Goal: Transaction & Acquisition: Purchase product/service

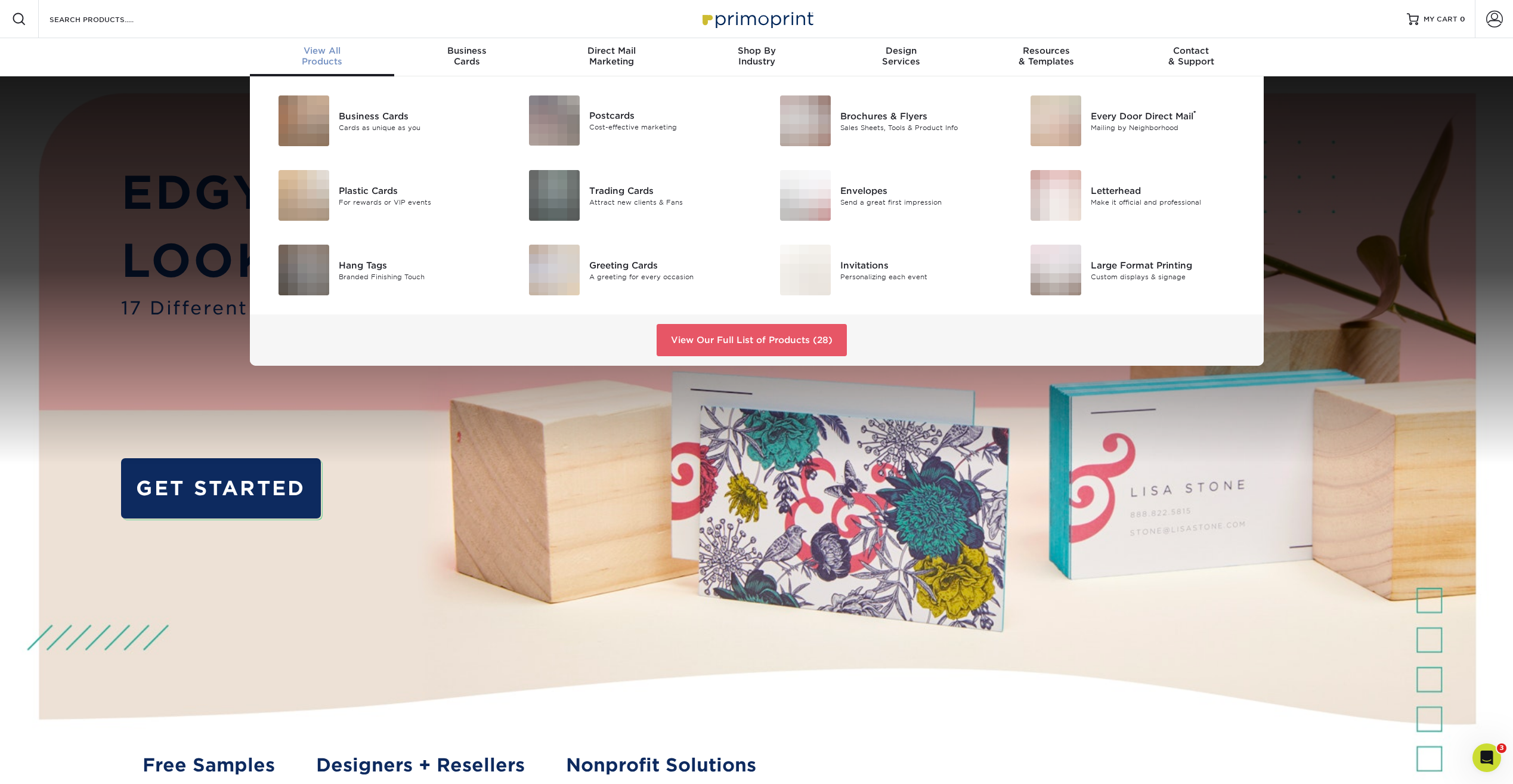
click at [337, 57] on div "View All Products" at bounding box center [322, 56] width 145 height 21
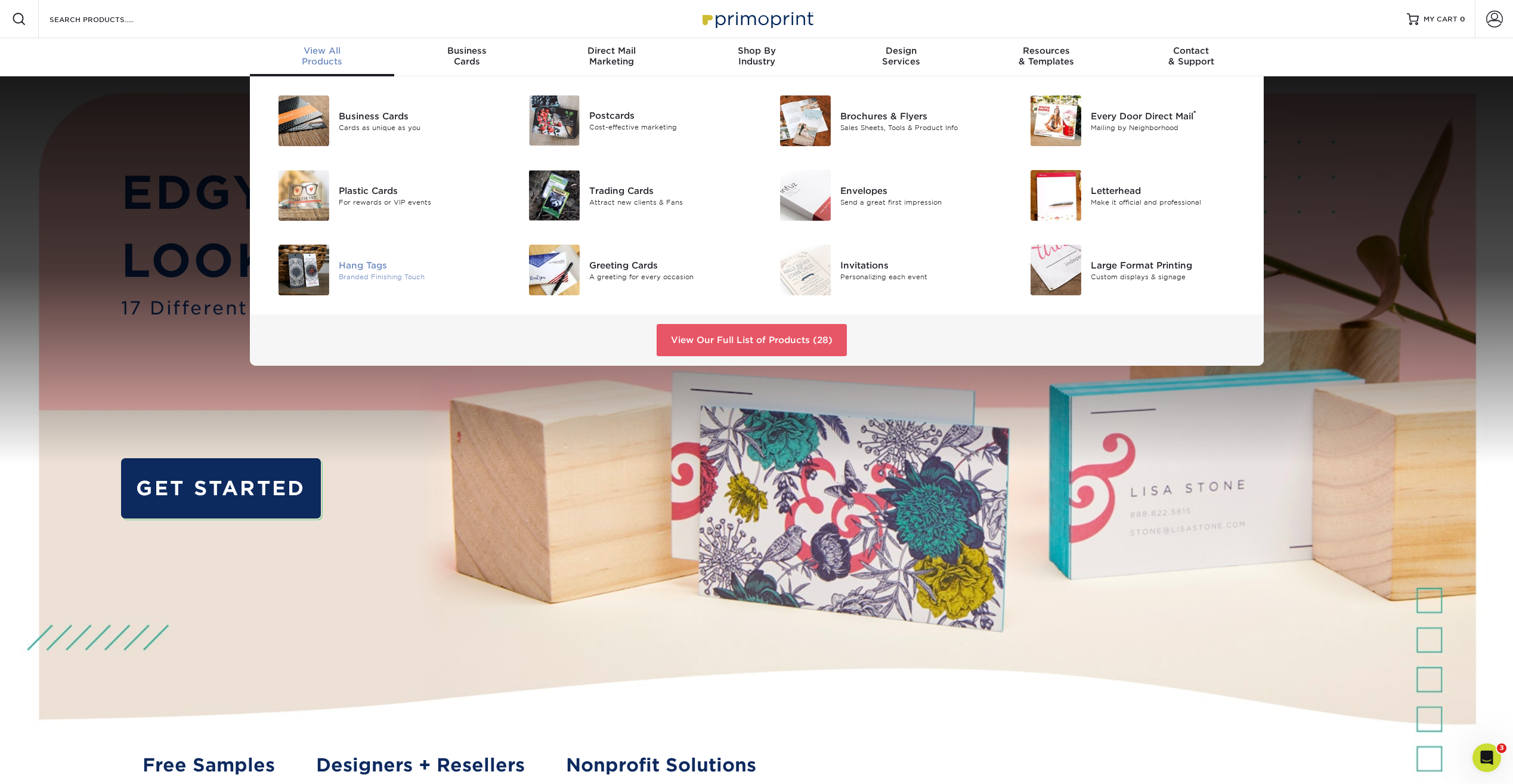
click at [287, 263] on img at bounding box center [304, 270] width 50 height 50
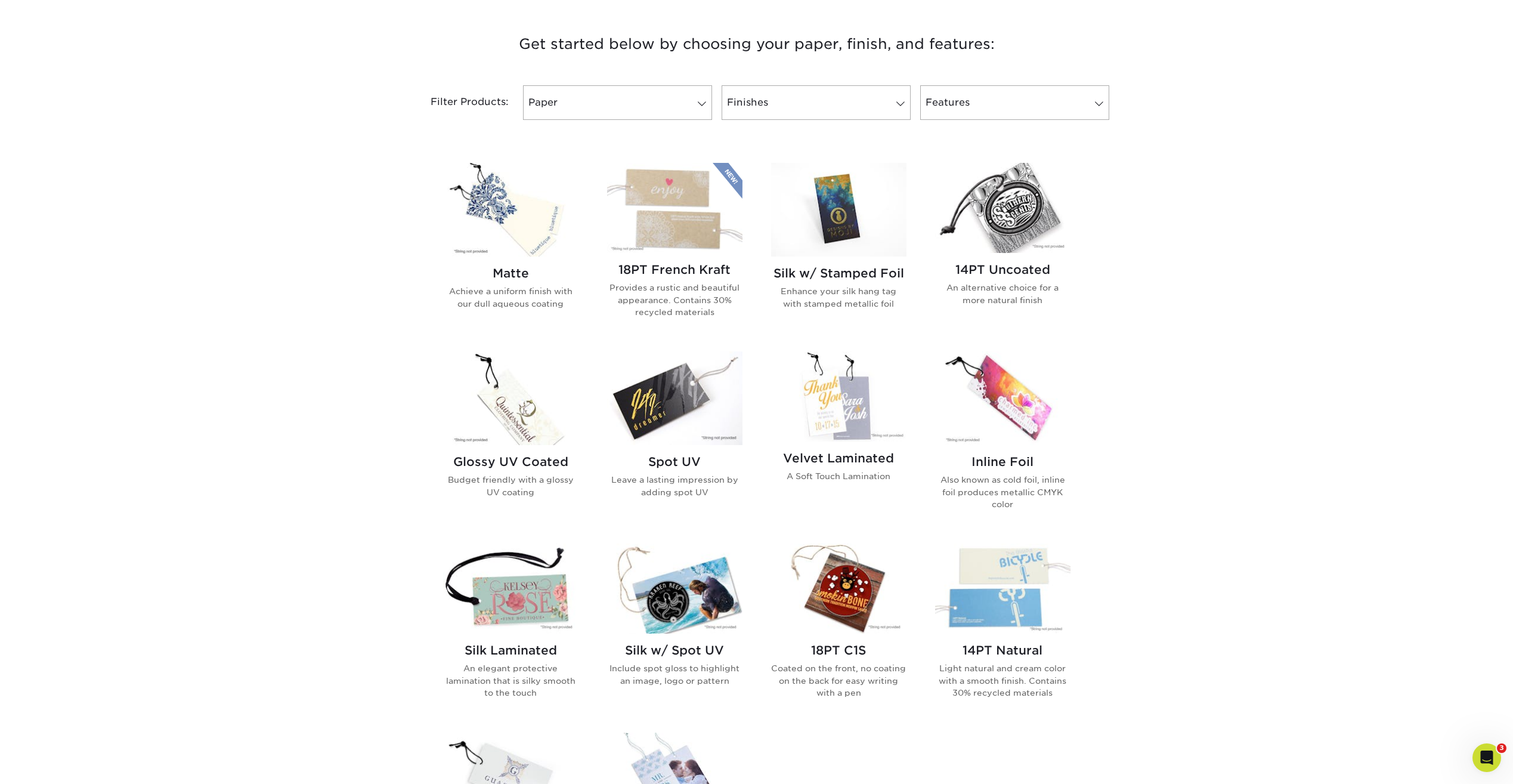
scroll to position [477, 0]
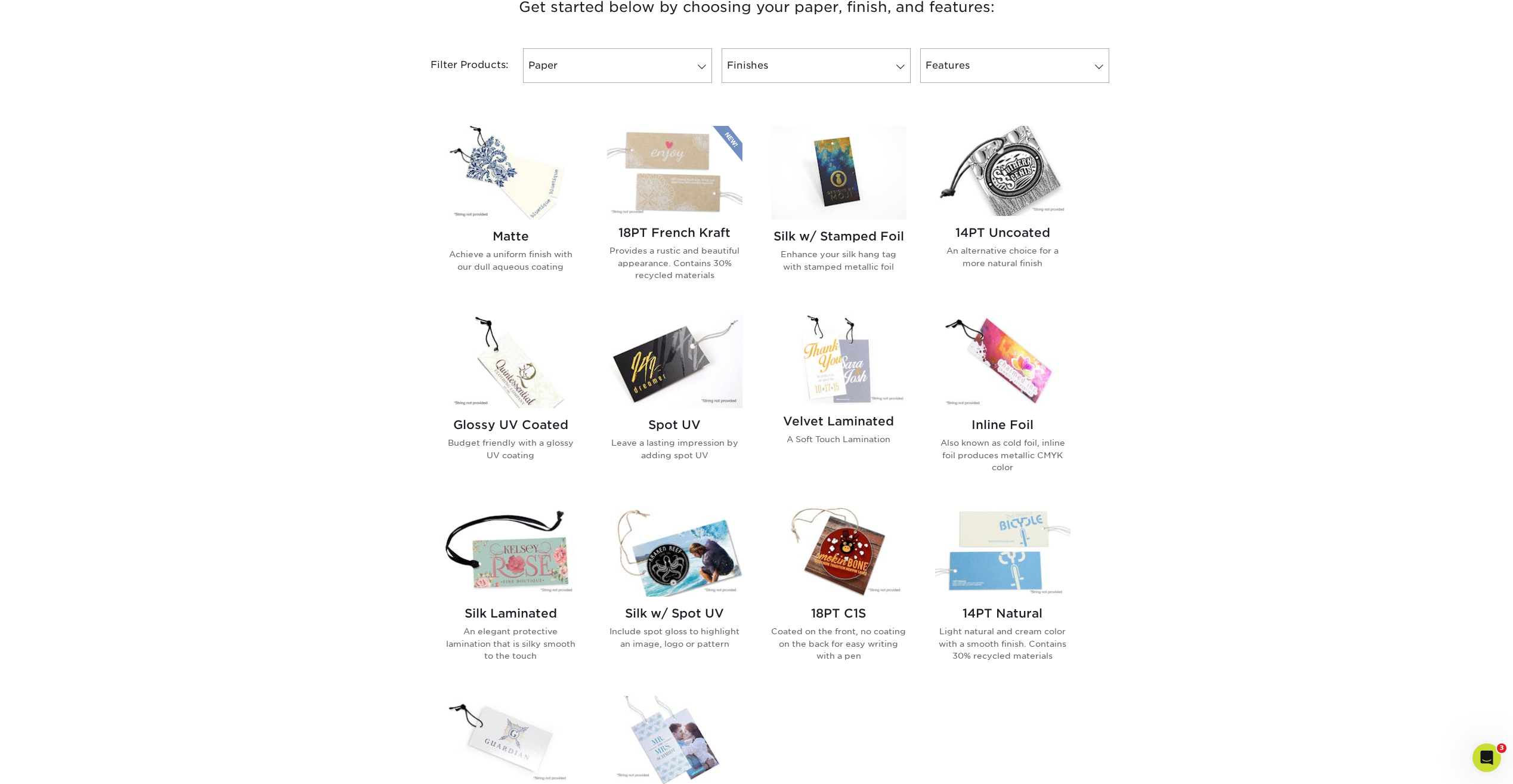
click at [843, 368] on img at bounding box center [839, 359] width 136 height 90
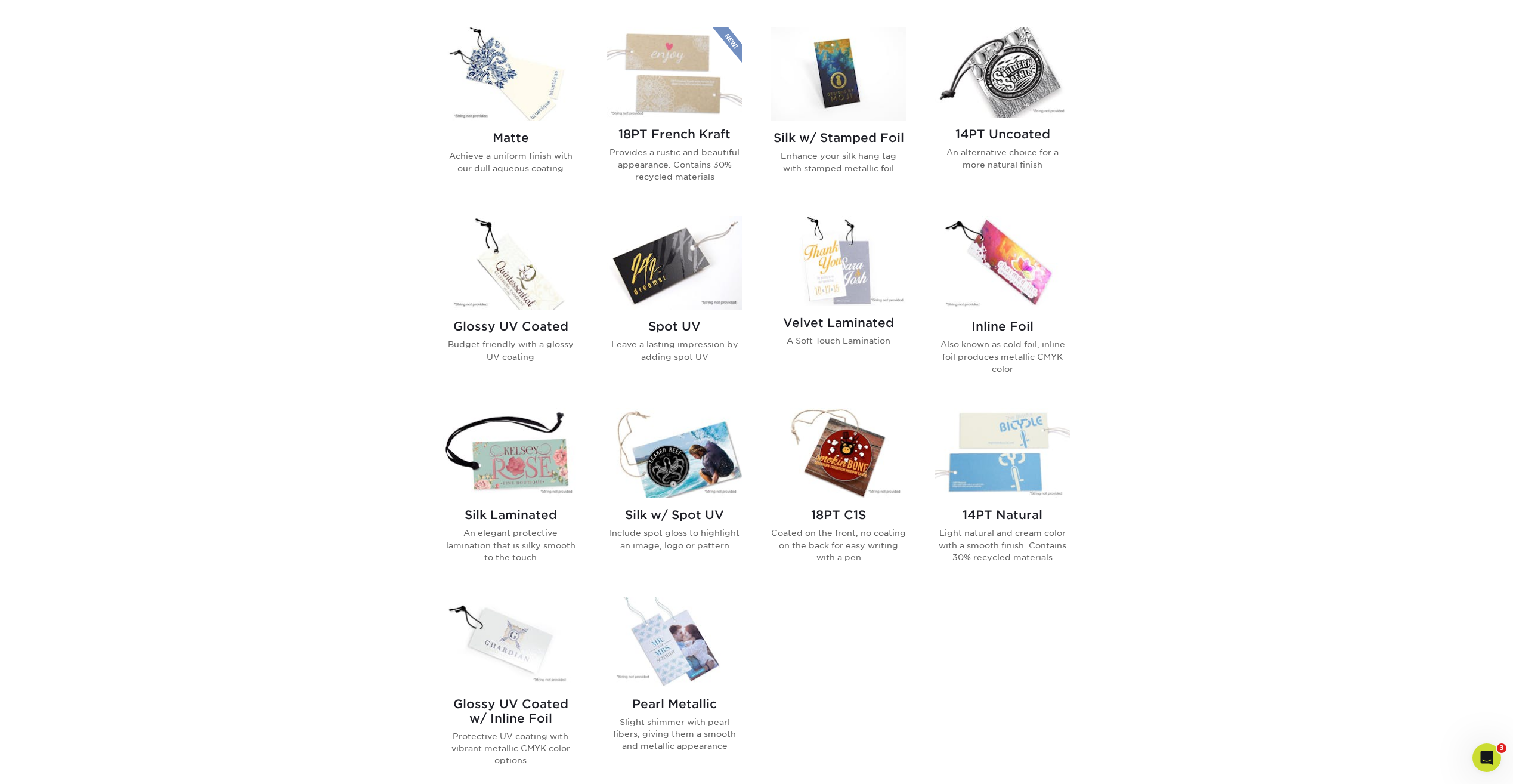
scroll to position [597, 0]
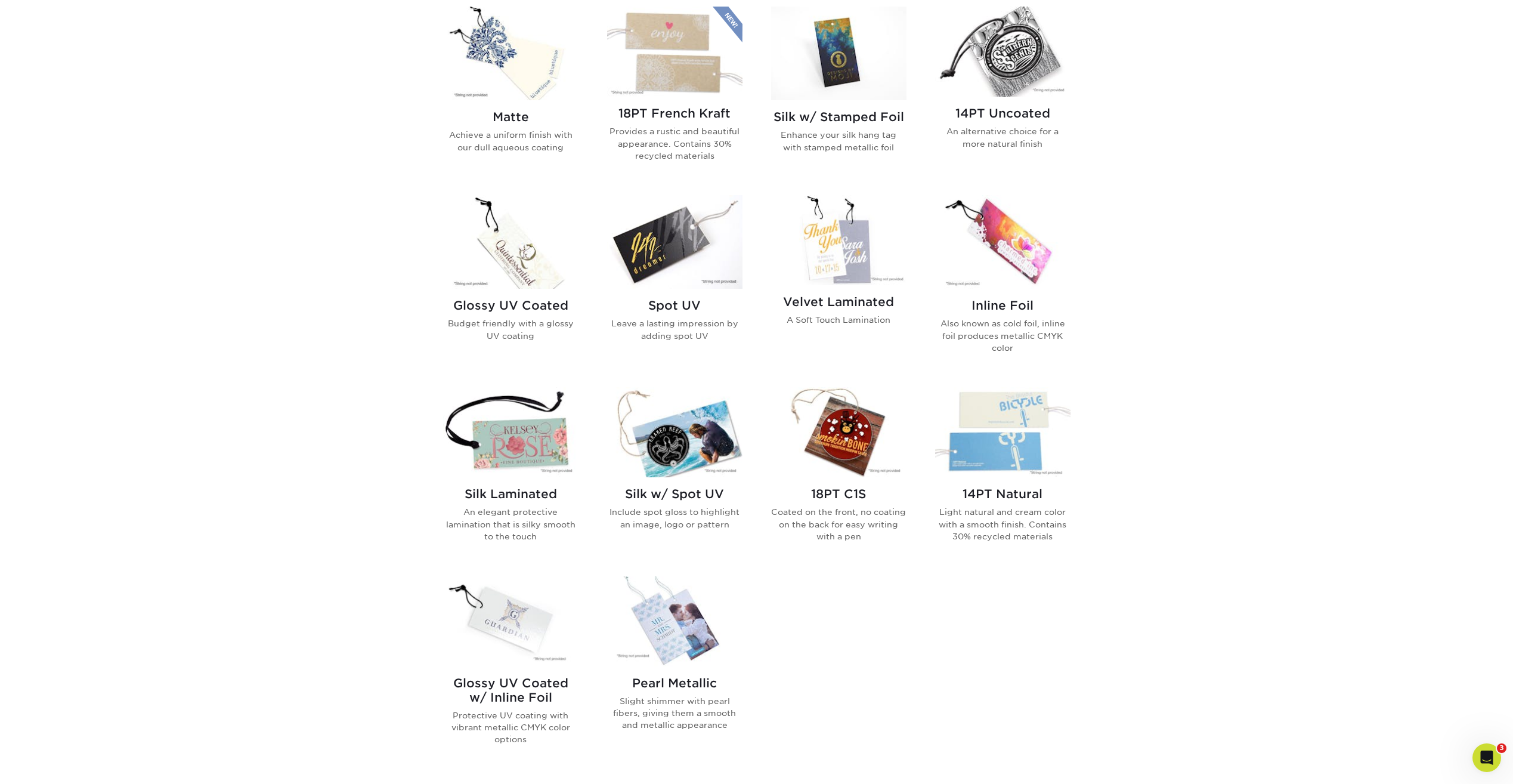
click at [859, 266] on img at bounding box center [839, 240] width 136 height 90
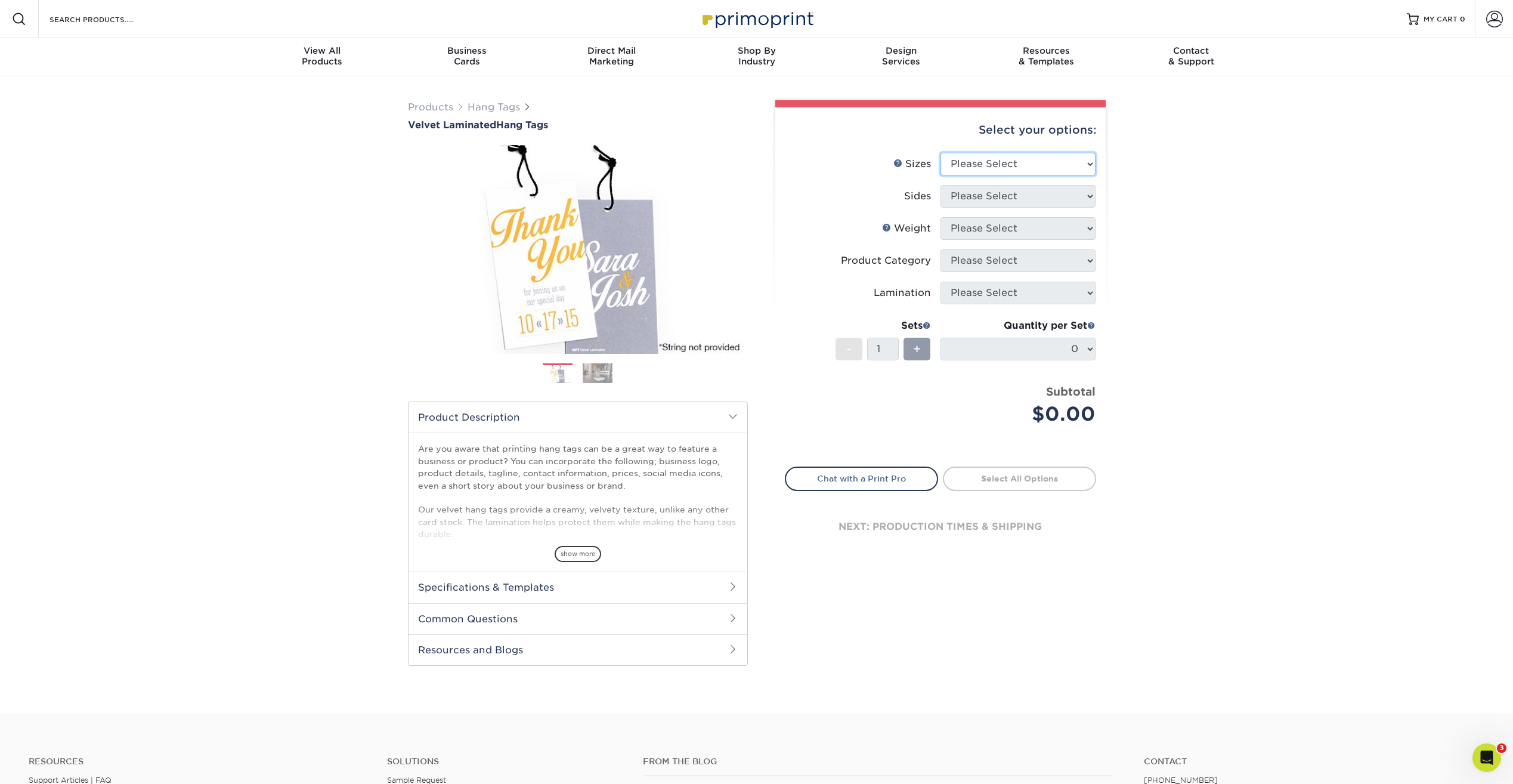
click at [1027, 173] on select "Please Select 1.5" x 3.5" 1.75" x 3.5" 2" x 2" 2" x 3.5" 2" x 4" 2" x 6" 2.5" x…" at bounding box center [1018, 163] width 155 height 22
click at [940, 152] on select "Please Select 1.5" x 3.5" 1.75" x 3.5" 2" x 2" 2" x 3.5" 2" x 4" 2" x 6" 2.5" x…" at bounding box center [1018, 163] width 155 height 22
click at [964, 162] on select "Please Select 1.5" x 3.5" 1.75" x 3.5" 2" x 2" 2" x 3.5" 2" x 4" 2" x 6" 2.5" x…" at bounding box center [1018, 163] width 155 height 22
select select "3.00x3.00"
click at [940, 152] on select "Please Select 1.5" x 3.5" 1.75" x 3.5" 2" x 2" 2" x 3.5" 2" x 4" 2" x 6" 2.5" x…" at bounding box center [1018, 163] width 155 height 22
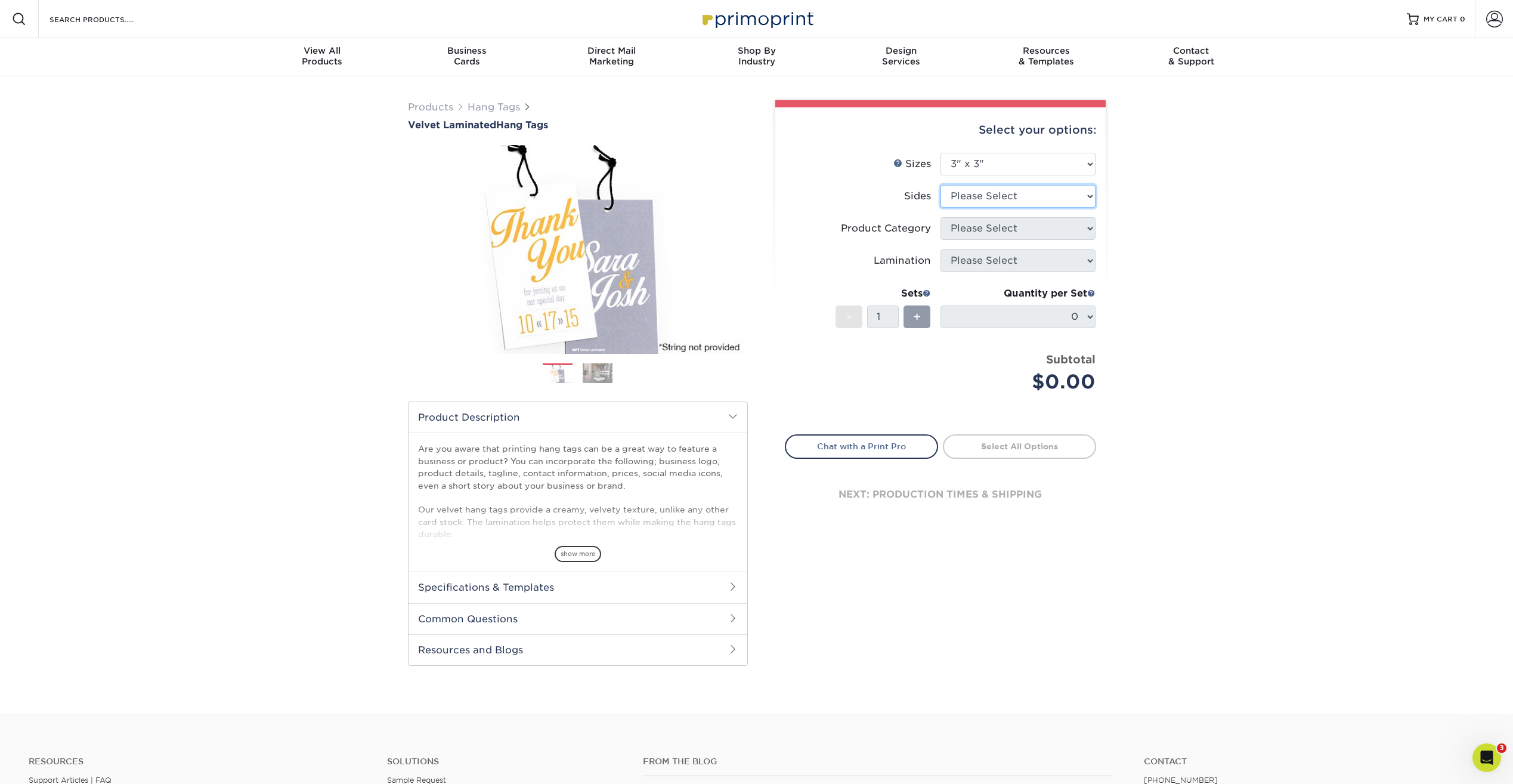
click at [1042, 196] on select "Please Select Print Both Sides Print Front Only" at bounding box center [1018, 196] width 155 height 22
select select "13abbda7-1d64-4f25-8bb2-c179b224825d"
click at [940, 185] on select "Please Select Print Both Sides Print Front Only" at bounding box center [1018, 196] width 155 height 22
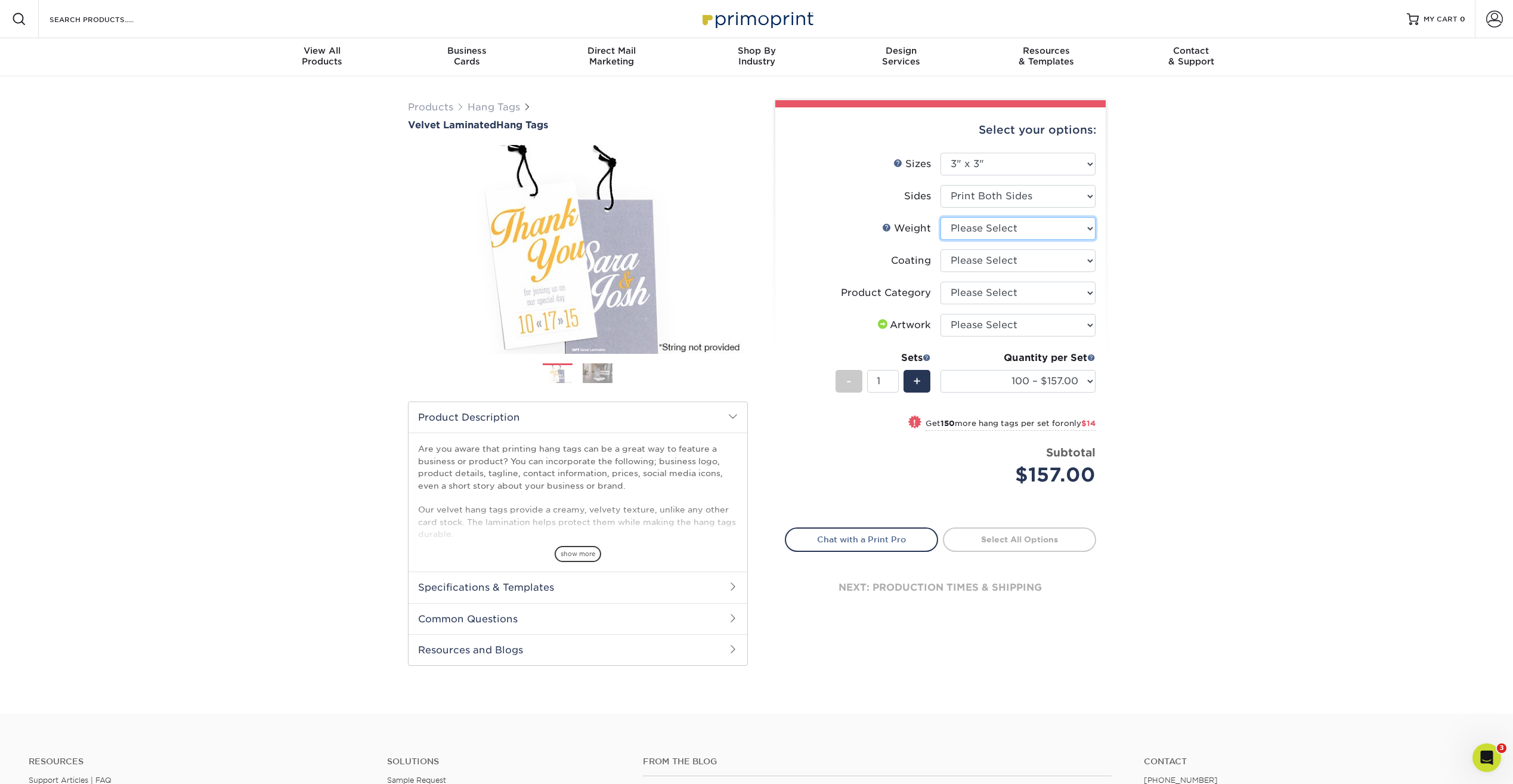
click at [1039, 235] on select "Please Select 16PT" at bounding box center [1018, 228] width 155 height 22
click at [1068, 202] on select "Please Select Print Both Sides Print Front Only" at bounding box center [1018, 196] width 155 height 22
click at [889, 207] on label "Sides" at bounding box center [863, 196] width 155 height 22
click at [983, 229] on select "Please Select 16PT" at bounding box center [1018, 228] width 155 height 22
select select "16PT"
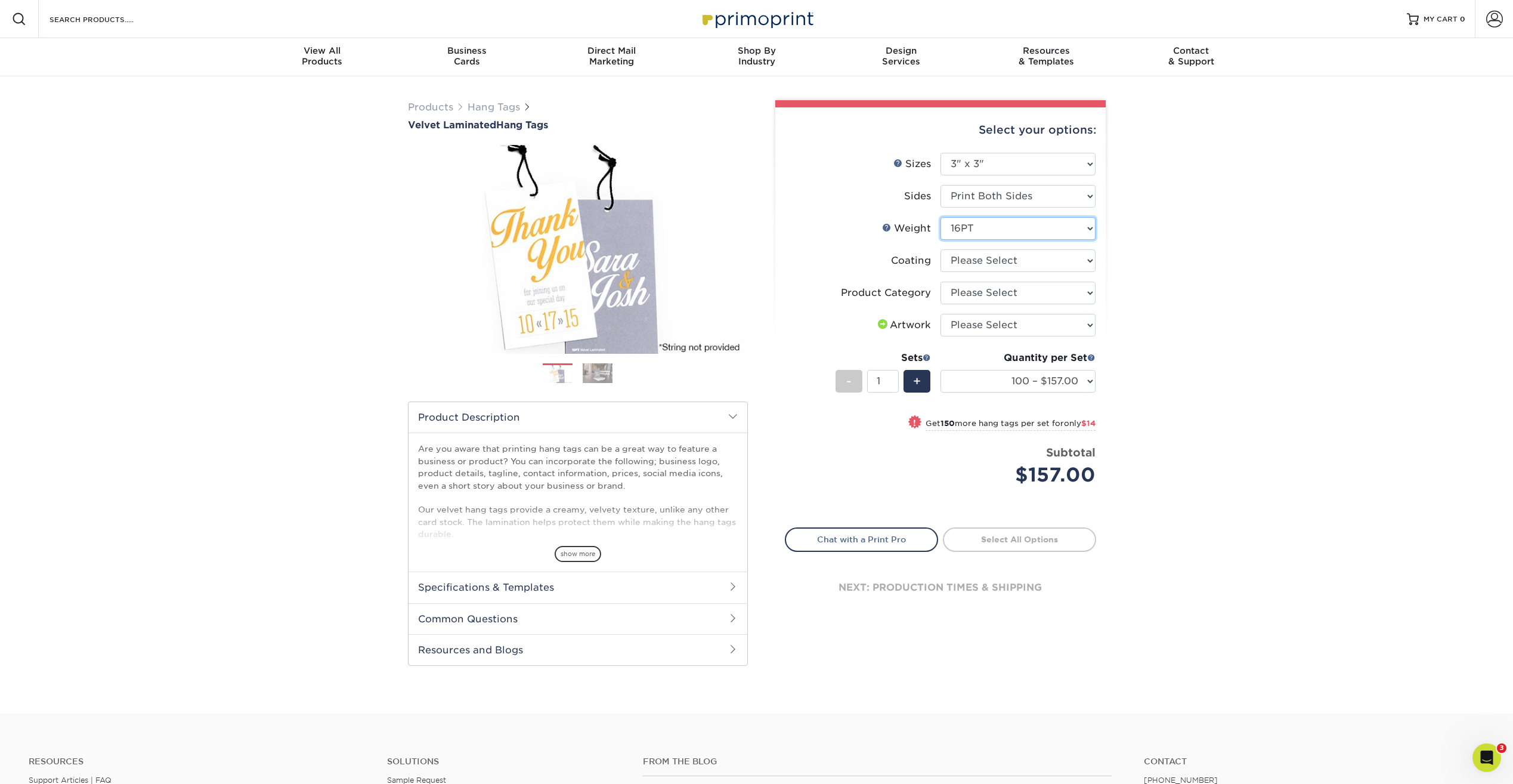
click at [940, 217] on select "Please Select 16PT" at bounding box center [1018, 228] width 155 height 22
click at [985, 261] on select at bounding box center [1018, 260] width 155 height 22
select select "3e7618de-abca-4bda-9f97-8b9129e913d8"
click at [940, 249] on select at bounding box center [1018, 260] width 155 height 22
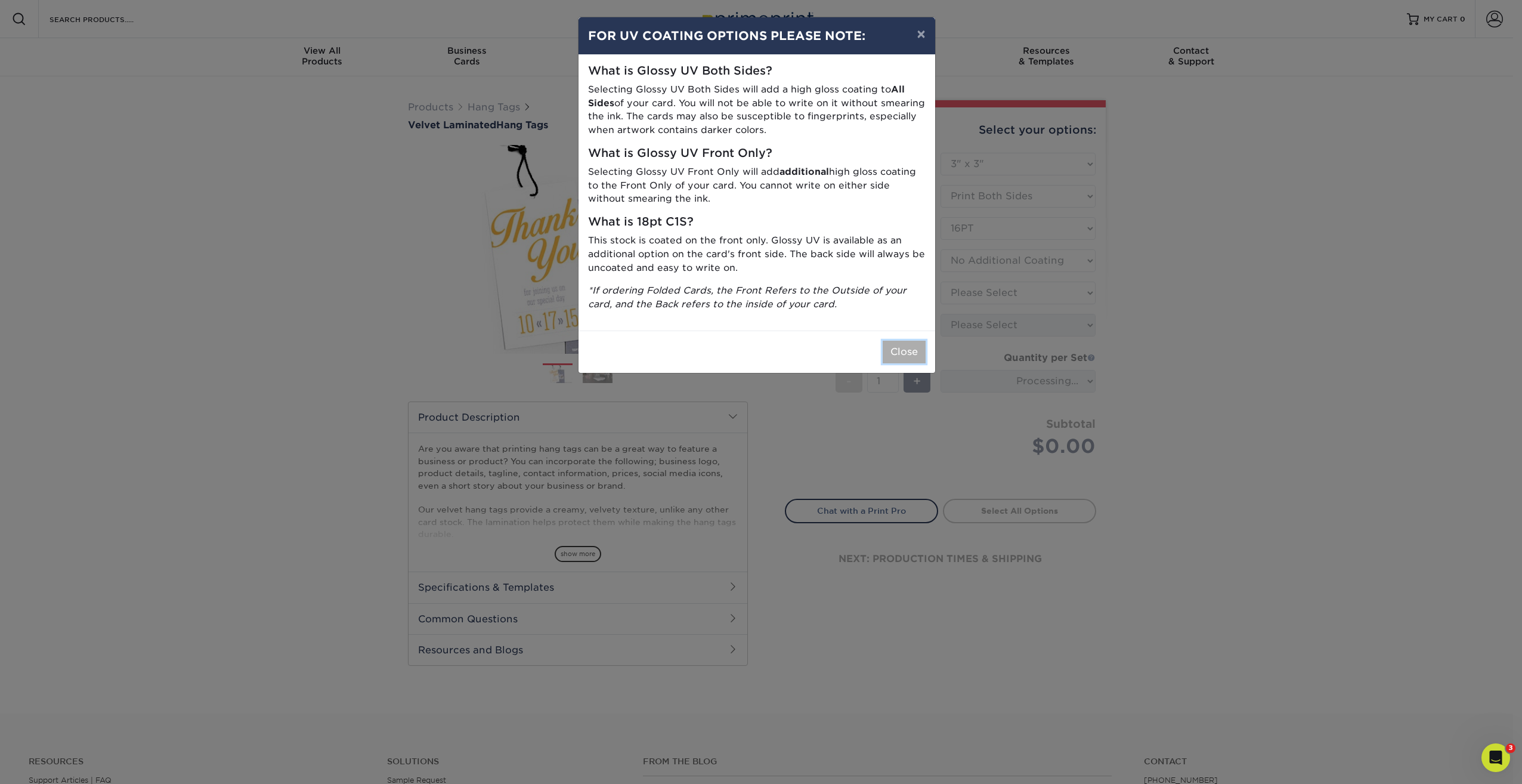
click at [898, 351] on button "Close" at bounding box center [905, 351] width 43 height 22
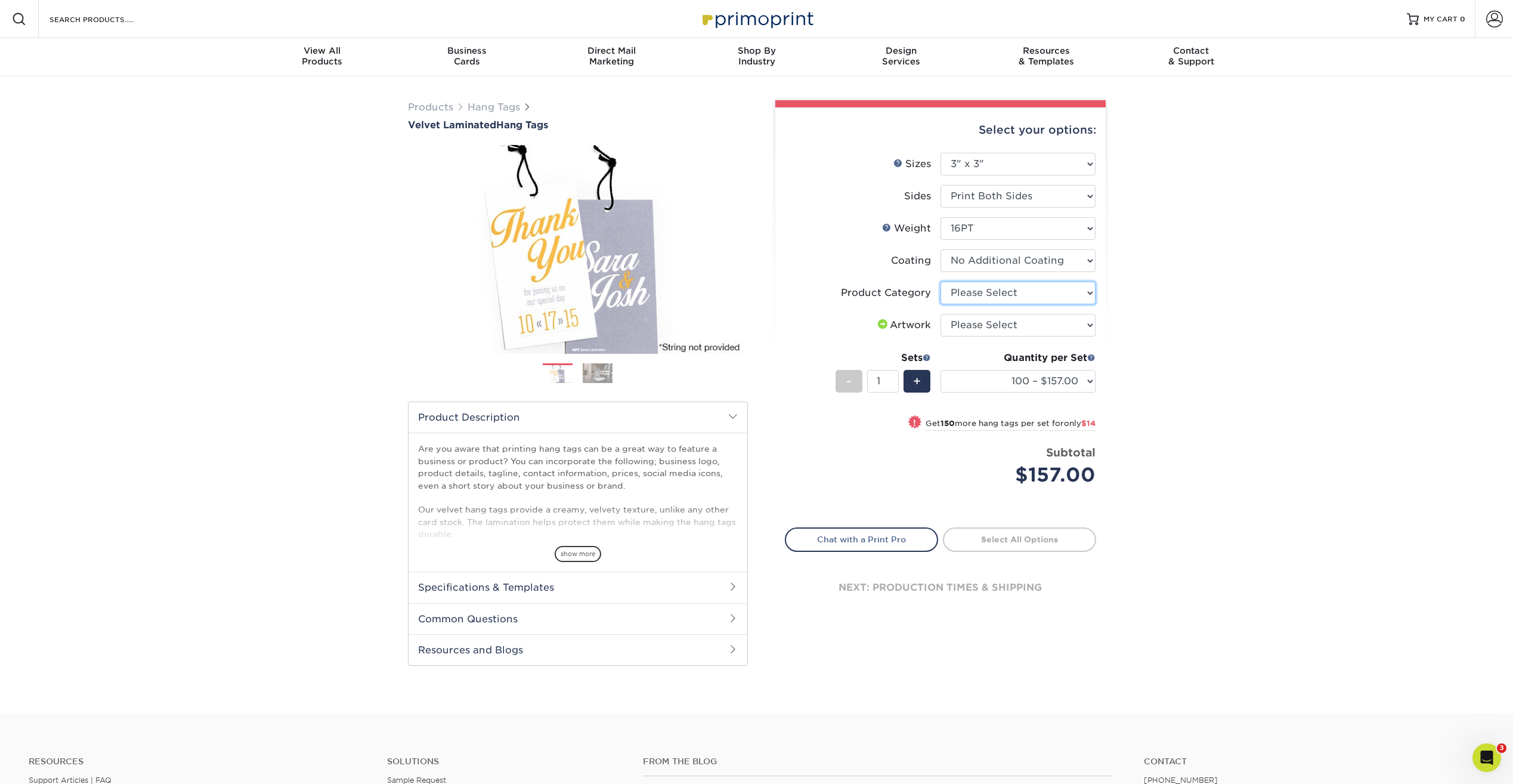
click at [971, 292] on select "Please Select Hang Tags" at bounding box center [1018, 292] width 155 height 22
select select "428aa75b-4ae7-4398-9e0a-74f4b33909ed"
click at [940, 281] on select "Please Select Hang Tags" at bounding box center [1018, 292] width 155 height 22
click at [972, 323] on select "Please Select I will upload files I need a design - $75" at bounding box center [1018, 324] width 155 height 22
click at [940, 313] on select "Please Select I will upload files I need a design - $75" at bounding box center [1018, 324] width 155 height 22
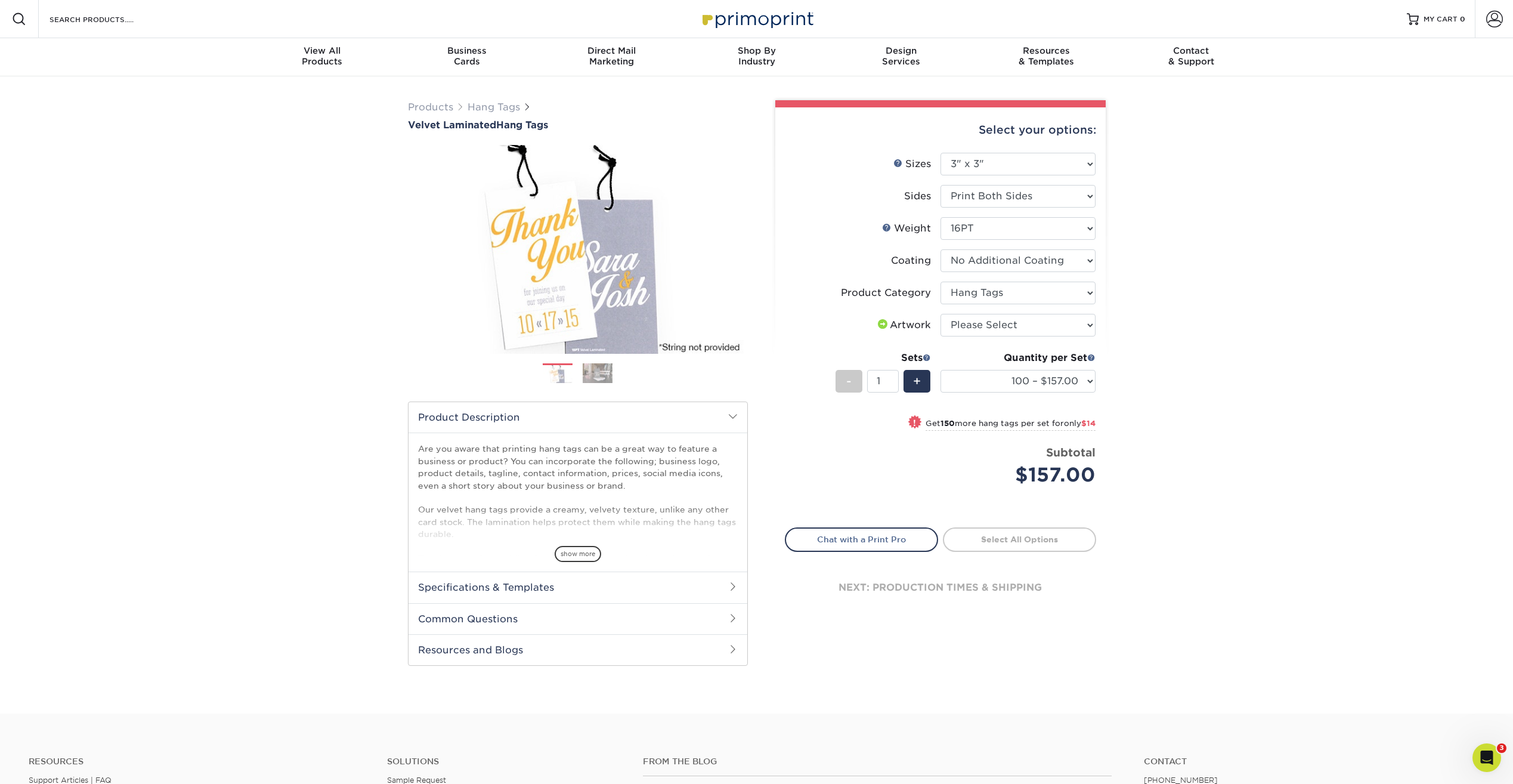
drag, startPoint x: 1005, startPoint y: 355, endPoint x: 1005, endPoint y: 330, distance: 25.0
click at [1005, 353] on div "Quantity per Set" at bounding box center [1018, 357] width 155 height 15
click at [1005, 321] on select "Please Select I will upload files I need a design - $75" at bounding box center [1018, 324] width 155 height 22
select select "upload"
click at [940, 313] on select "Please Select I will upload files I need a design - $75" at bounding box center [1018, 324] width 155 height 22
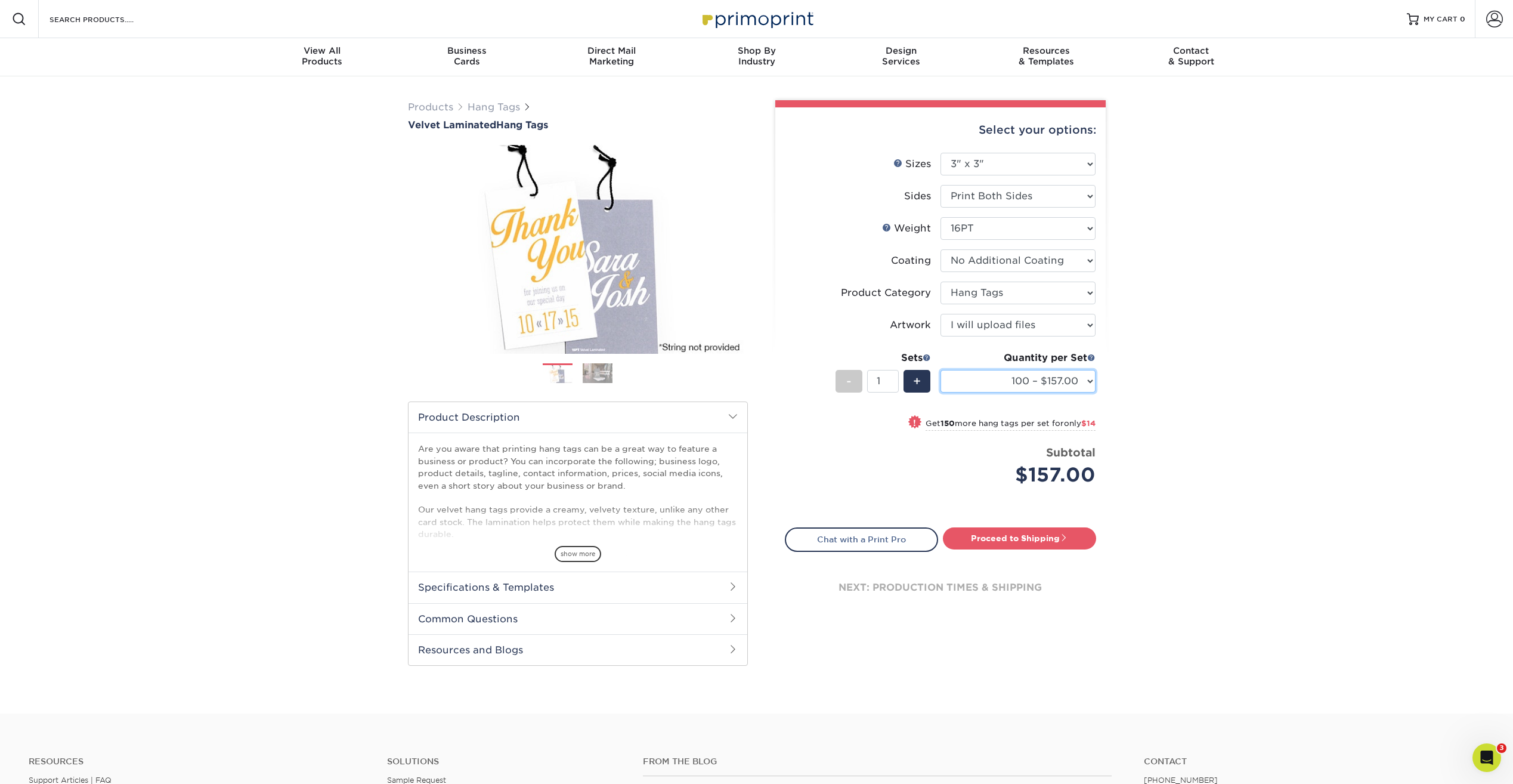
click at [1072, 382] on select "100 – $157.00 250 – $171.00 500 – $178.00 1000 – $217.00 2500 – $430.00 5000 – …" at bounding box center [1018, 380] width 155 height 22
click at [1146, 477] on div "Products Hang Tags Velvet Laminated Hang Tags Previous Next show more" at bounding box center [756, 395] width 1513 height 637
click at [1045, 171] on select "Please Select 1.5" x 3.5" 1.75" x 3.5" 2" x 2" 2" x 3.5" 2" x 4" 2" x 6" 2.5" x…" at bounding box center [1018, 163] width 155 height 22
select select "3.50x3.50"
click at [940, 152] on select "Please Select 1.5" x 3.5" 1.75" x 3.5" 2" x 2" 2" x 3.5" 2" x 4" 2" x 6" 2.5" x…" at bounding box center [1018, 163] width 155 height 22
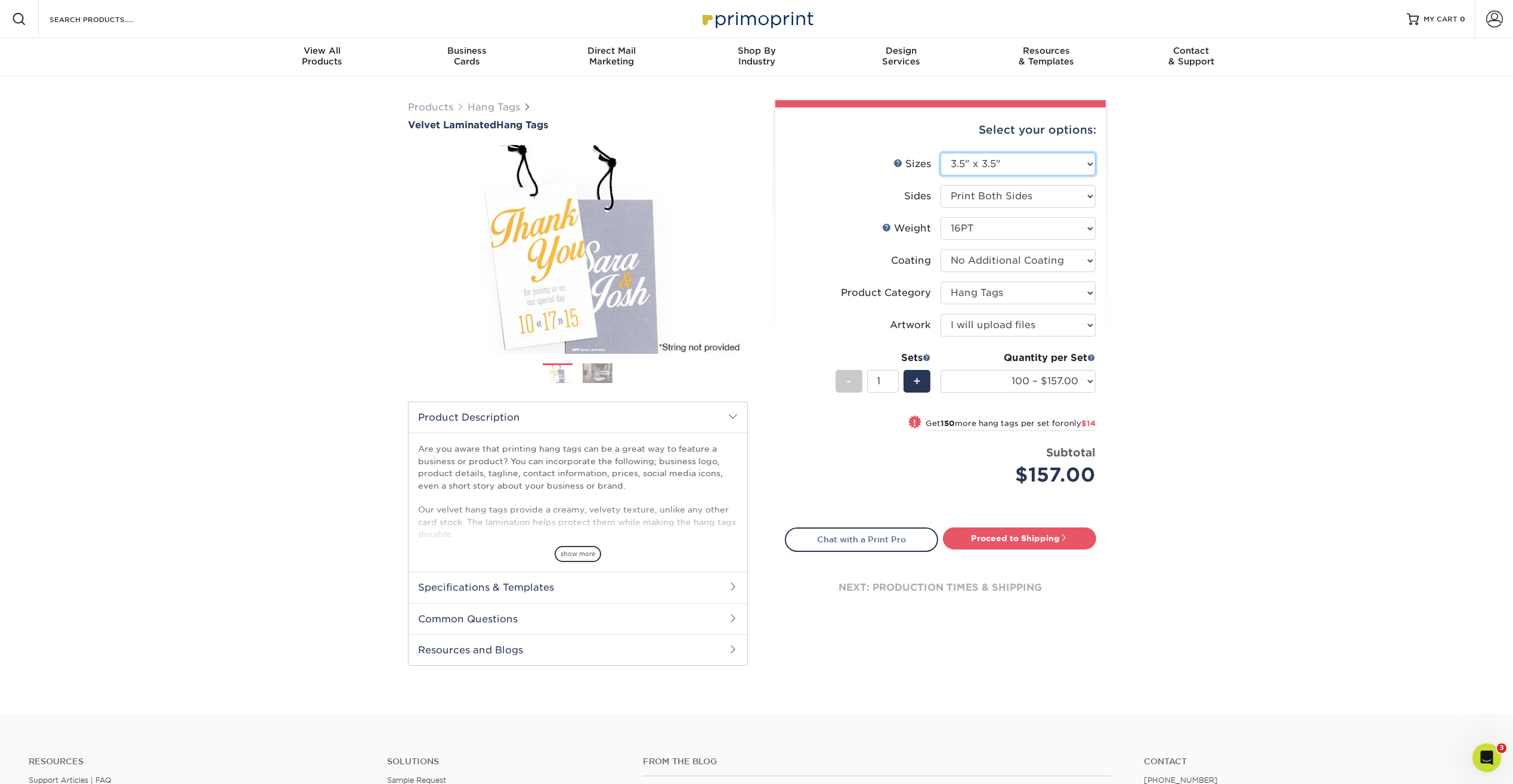
select select "-1"
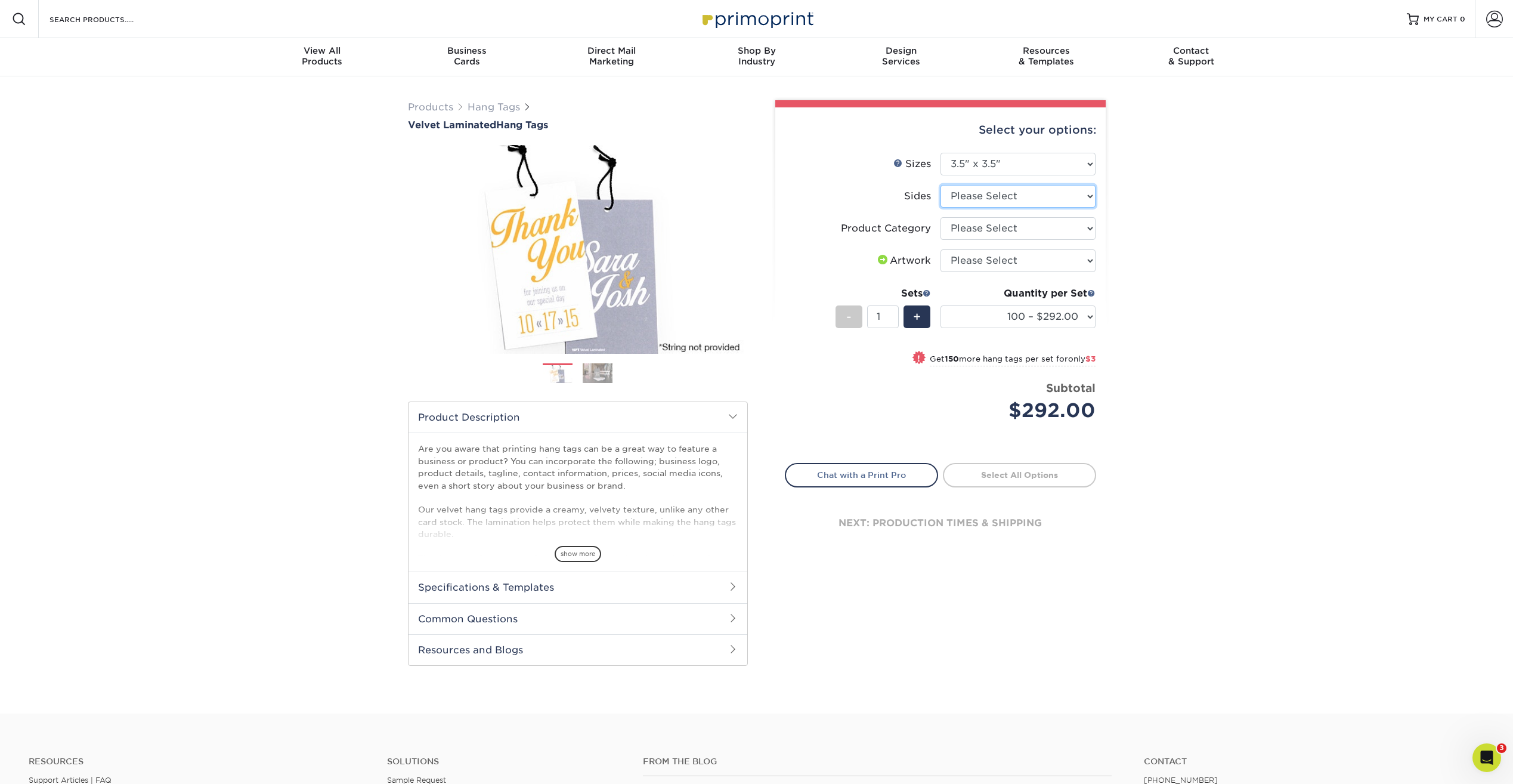
click at [1006, 196] on select "Please Select Print Both Sides Print Front Only" at bounding box center [1018, 196] width 155 height 22
select select "13abbda7-1d64-4f25-8bb2-c179b224825d"
click at [940, 185] on select "Please Select Print Both Sides Print Front Only" at bounding box center [1018, 196] width 155 height 22
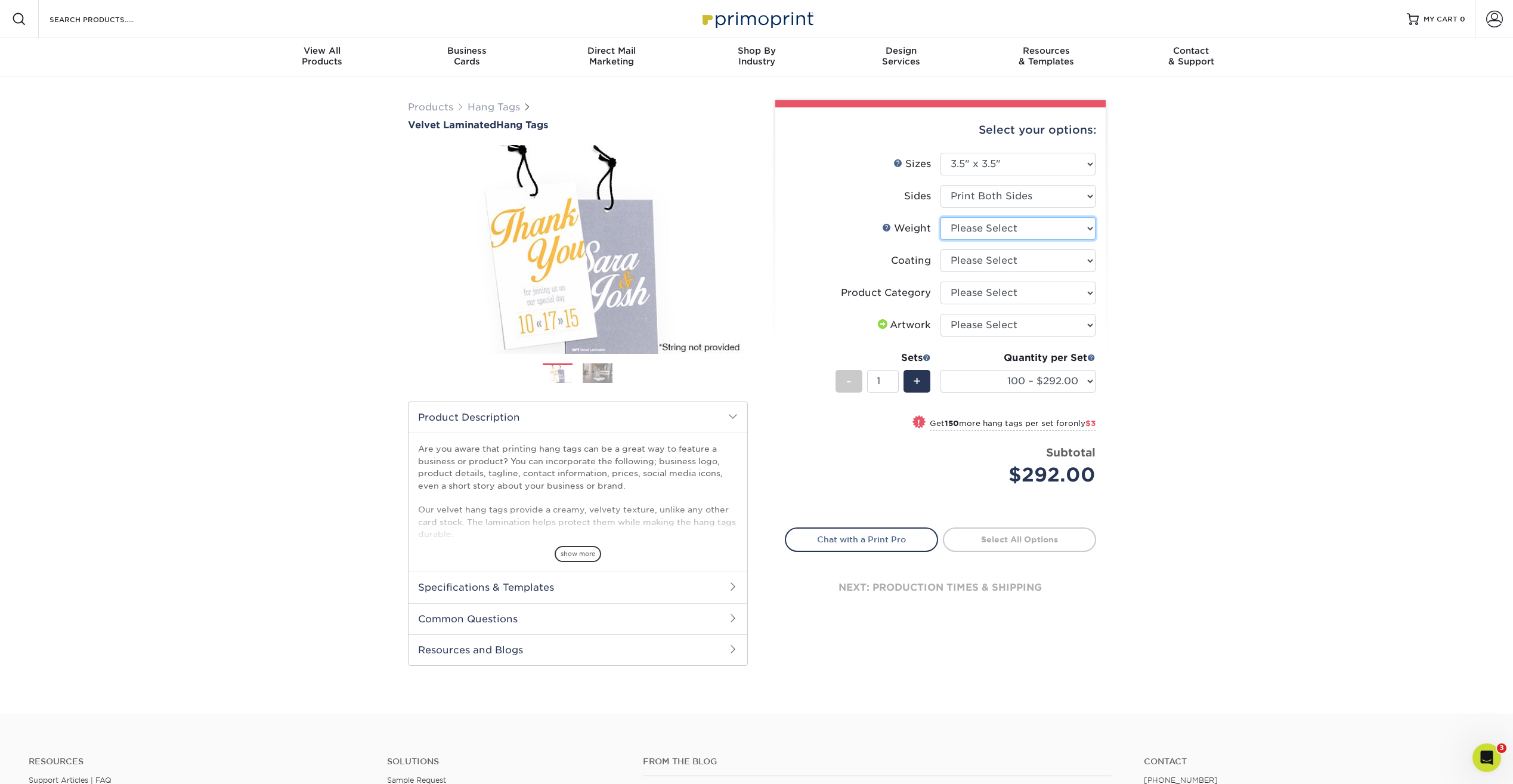
click at [991, 228] on select "Please Select 16PT" at bounding box center [1018, 228] width 155 height 22
select select "16PT"
click at [940, 217] on select "Please Select 16PT" at bounding box center [1018, 228] width 155 height 22
click at [1027, 256] on select at bounding box center [1018, 260] width 155 height 22
select select "3e7618de-abca-4bda-9f97-8b9129e913d8"
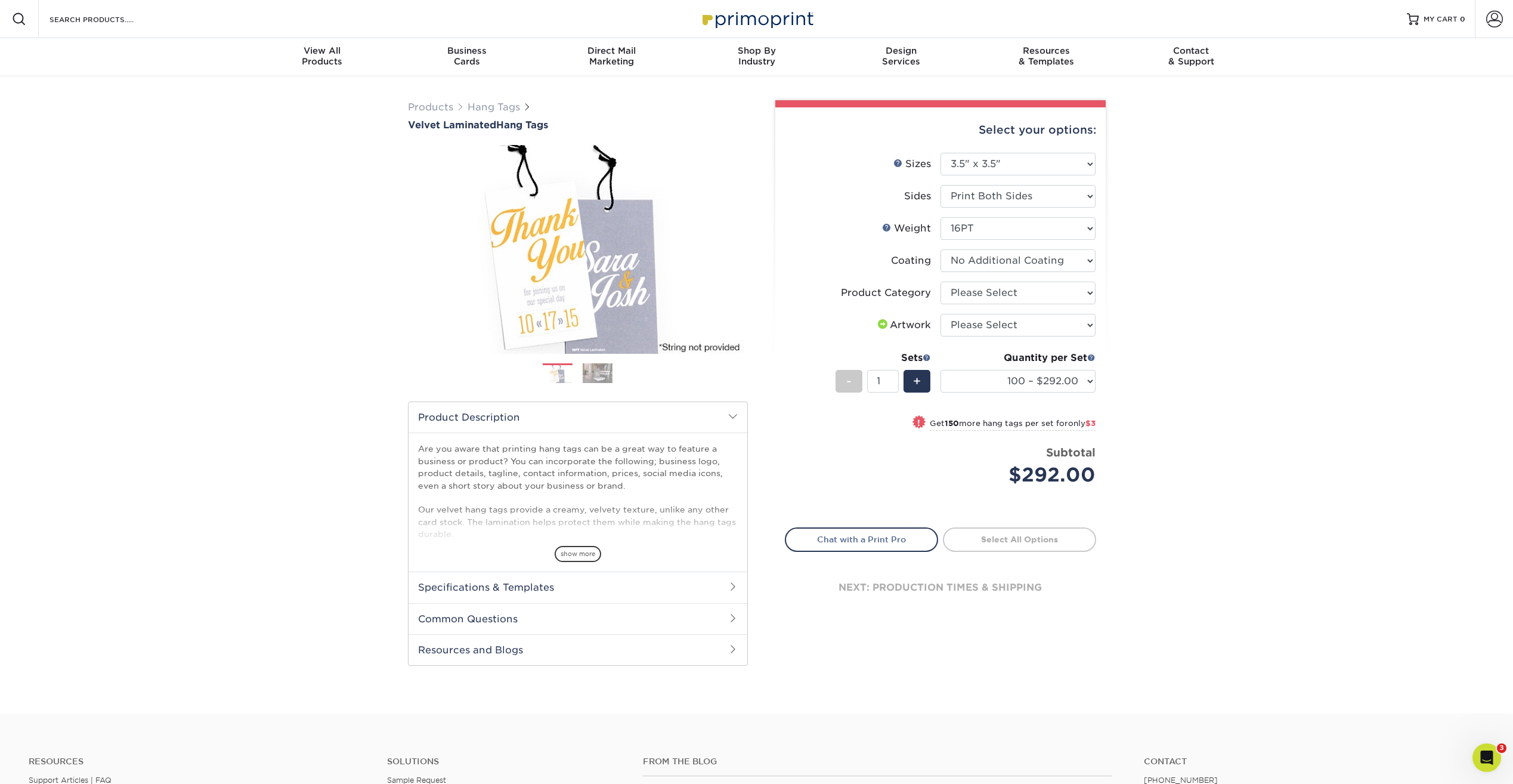
click at [940, 249] on select at bounding box center [1018, 260] width 155 height 22
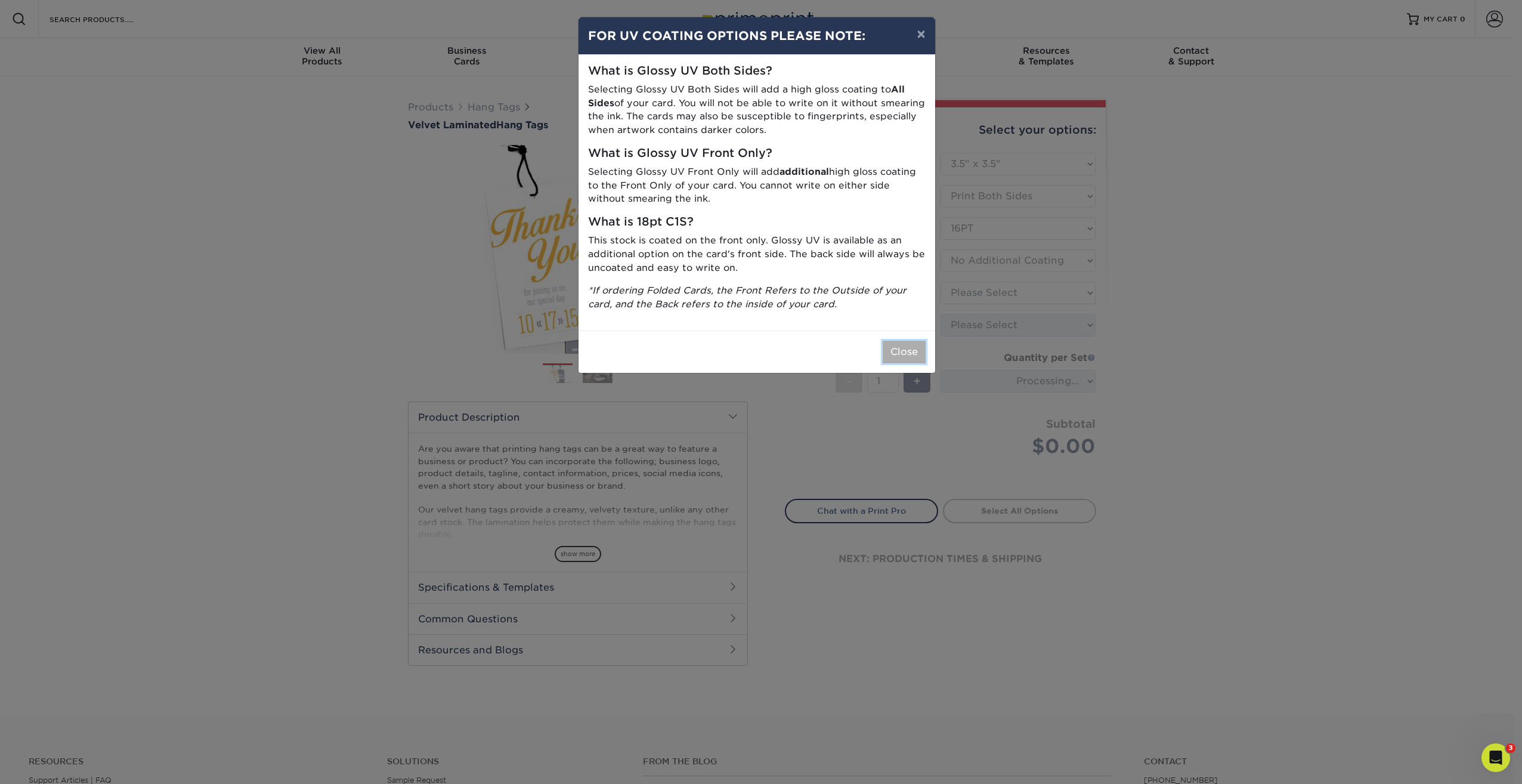
click at [900, 360] on button "Close" at bounding box center [905, 351] width 43 height 22
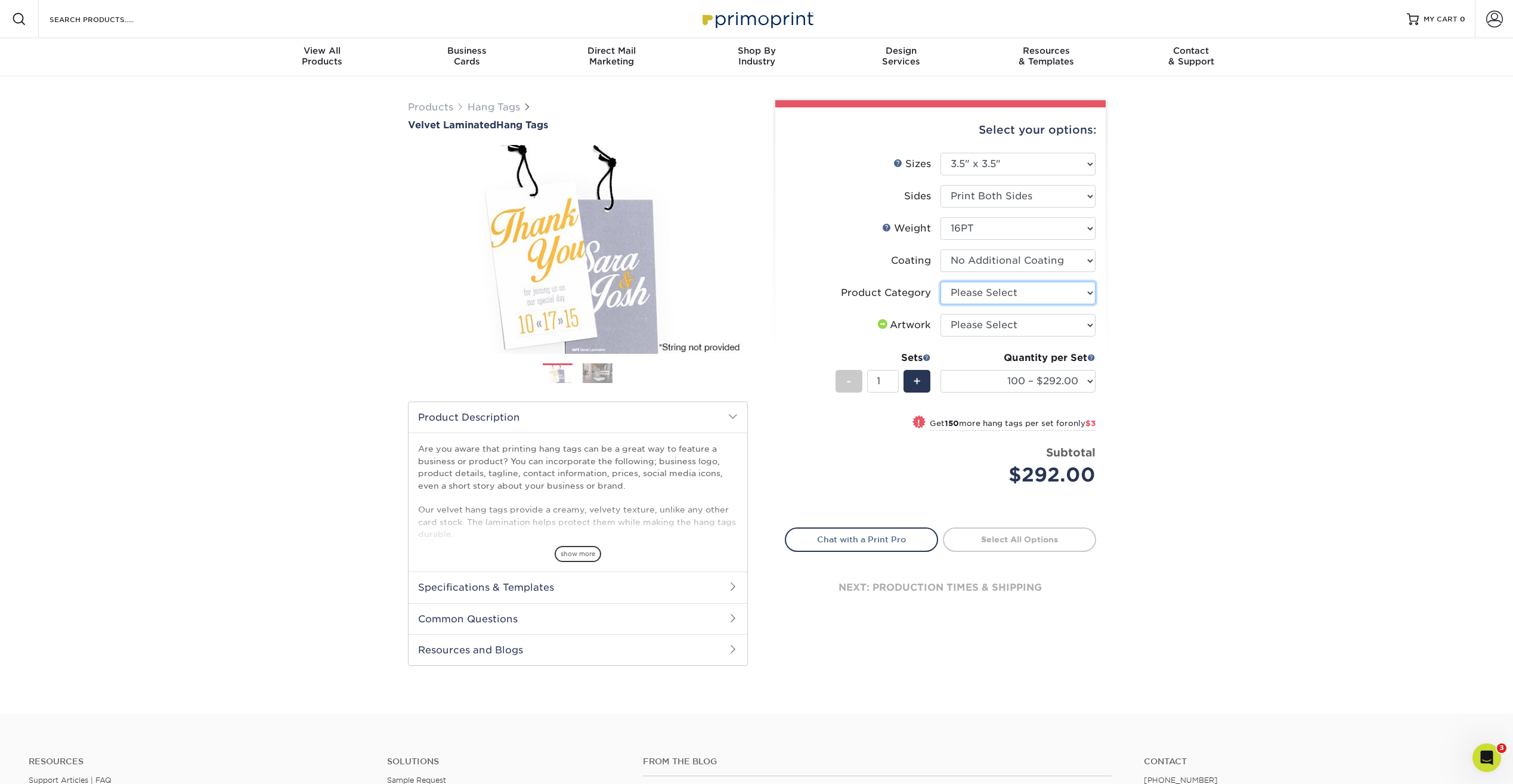
click at [999, 291] on select "Please Select Hang Tags" at bounding box center [1018, 292] width 155 height 22
select select "428aa75b-4ae7-4398-9e0a-74f4b33909ed"
click at [940, 281] on select "Please Select Hang Tags" at bounding box center [1018, 292] width 155 height 22
click at [999, 327] on select "Please Select I will upload files I need a design - $75" at bounding box center [1018, 324] width 155 height 22
select select "upload"
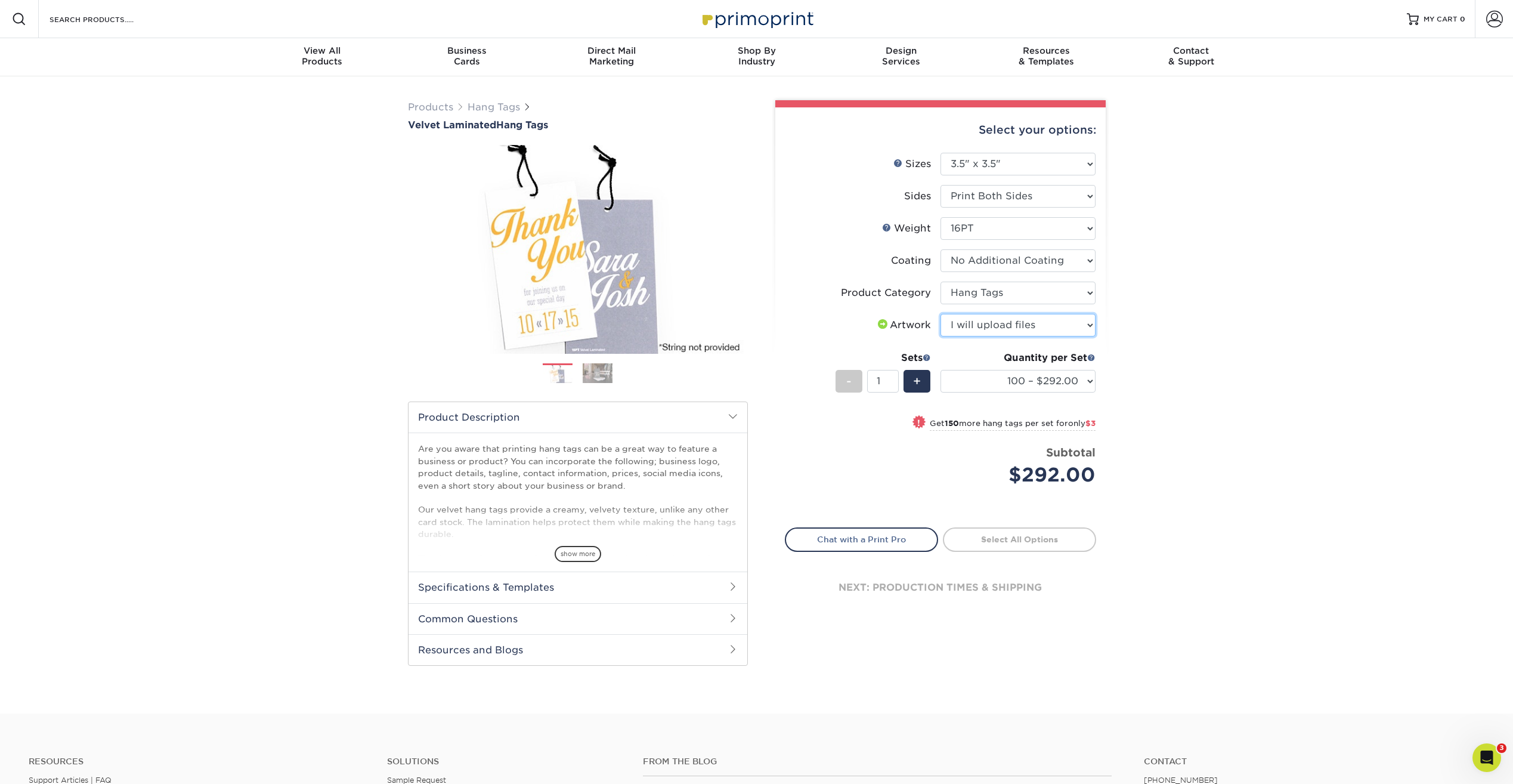
click at [940, 313] on select "Please Select I will upload files I need a design - $75" at bounding box center [1018, 324] width 155 height 22
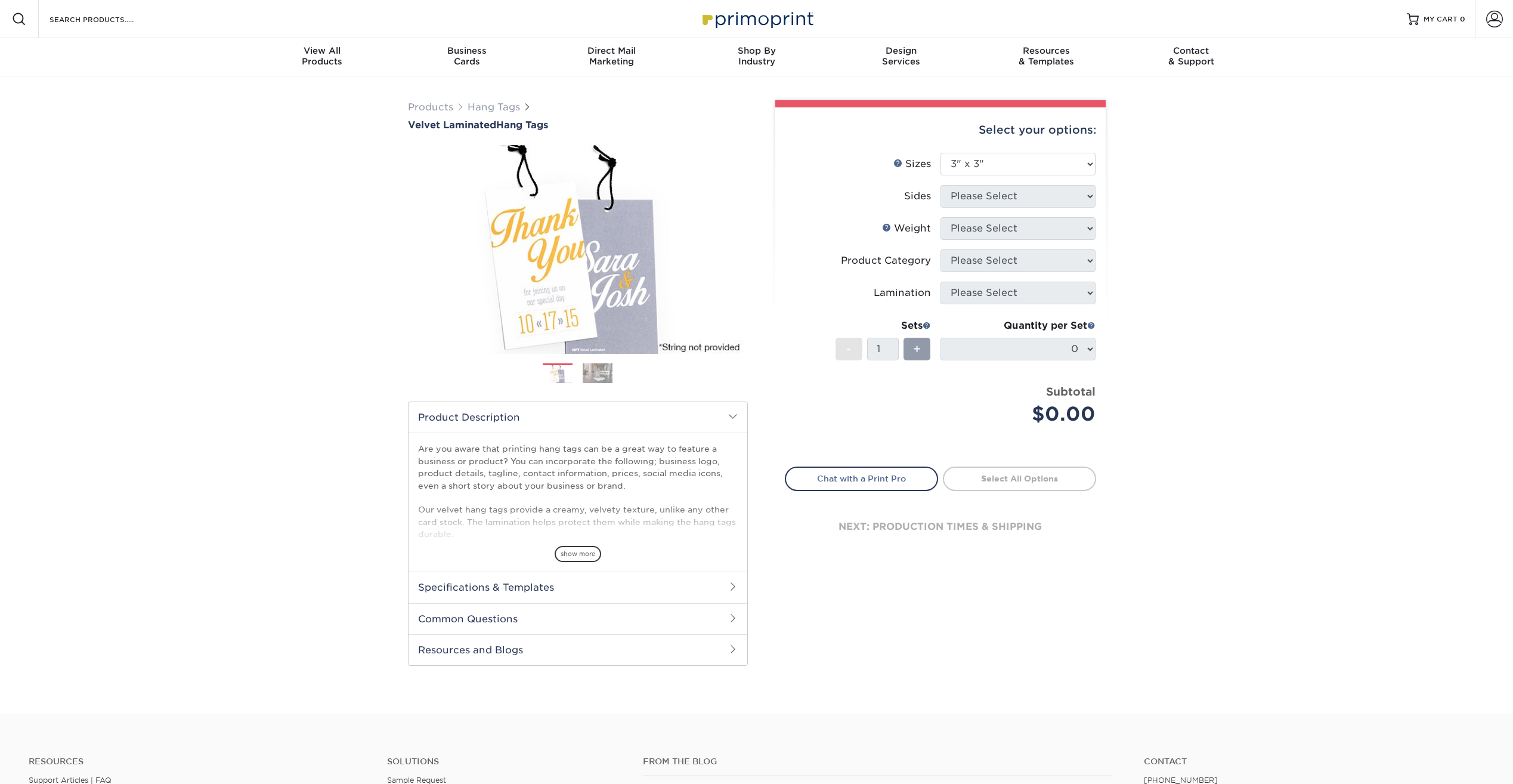
select select "3.00x3.00"
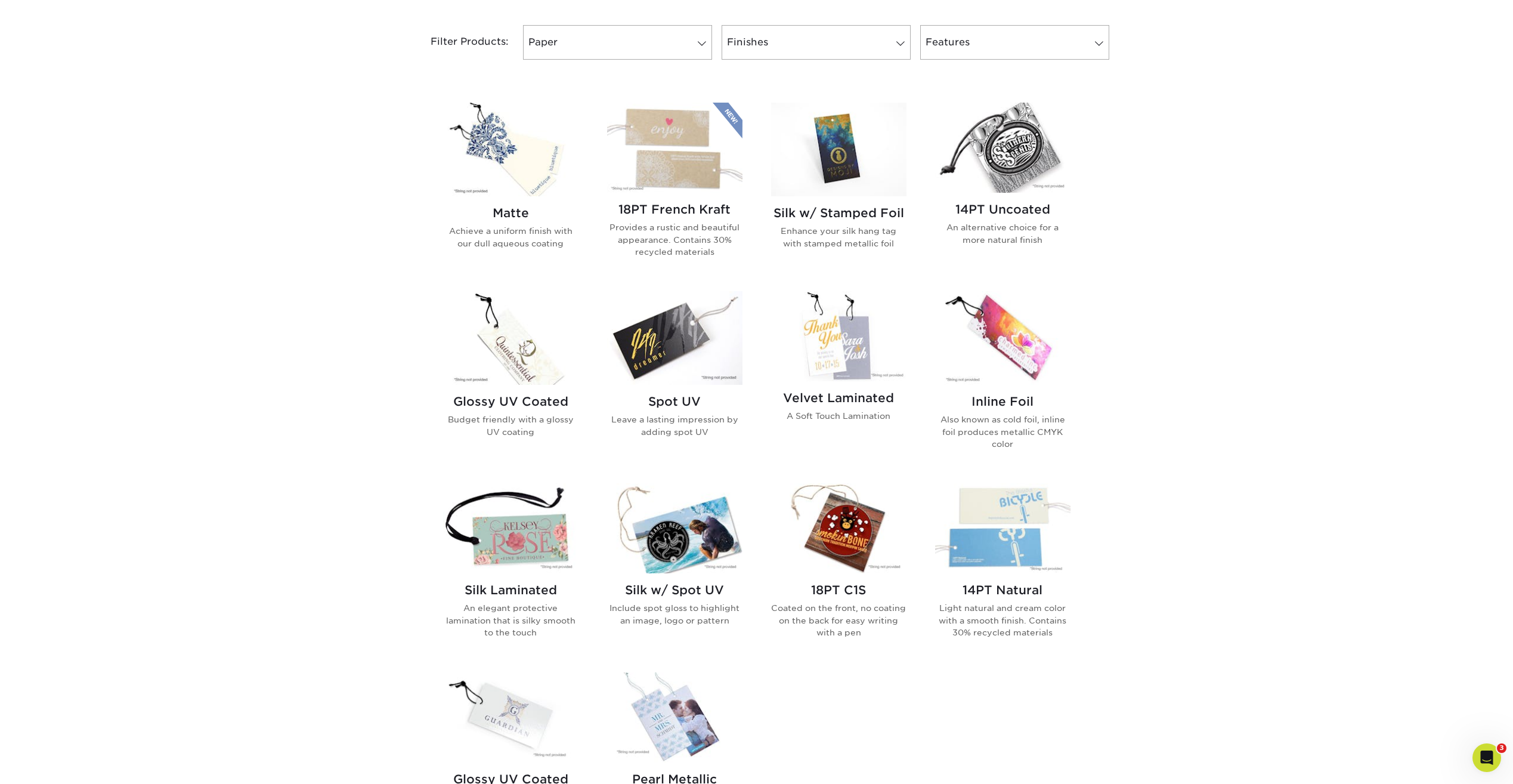
scroll to position [537, 0]
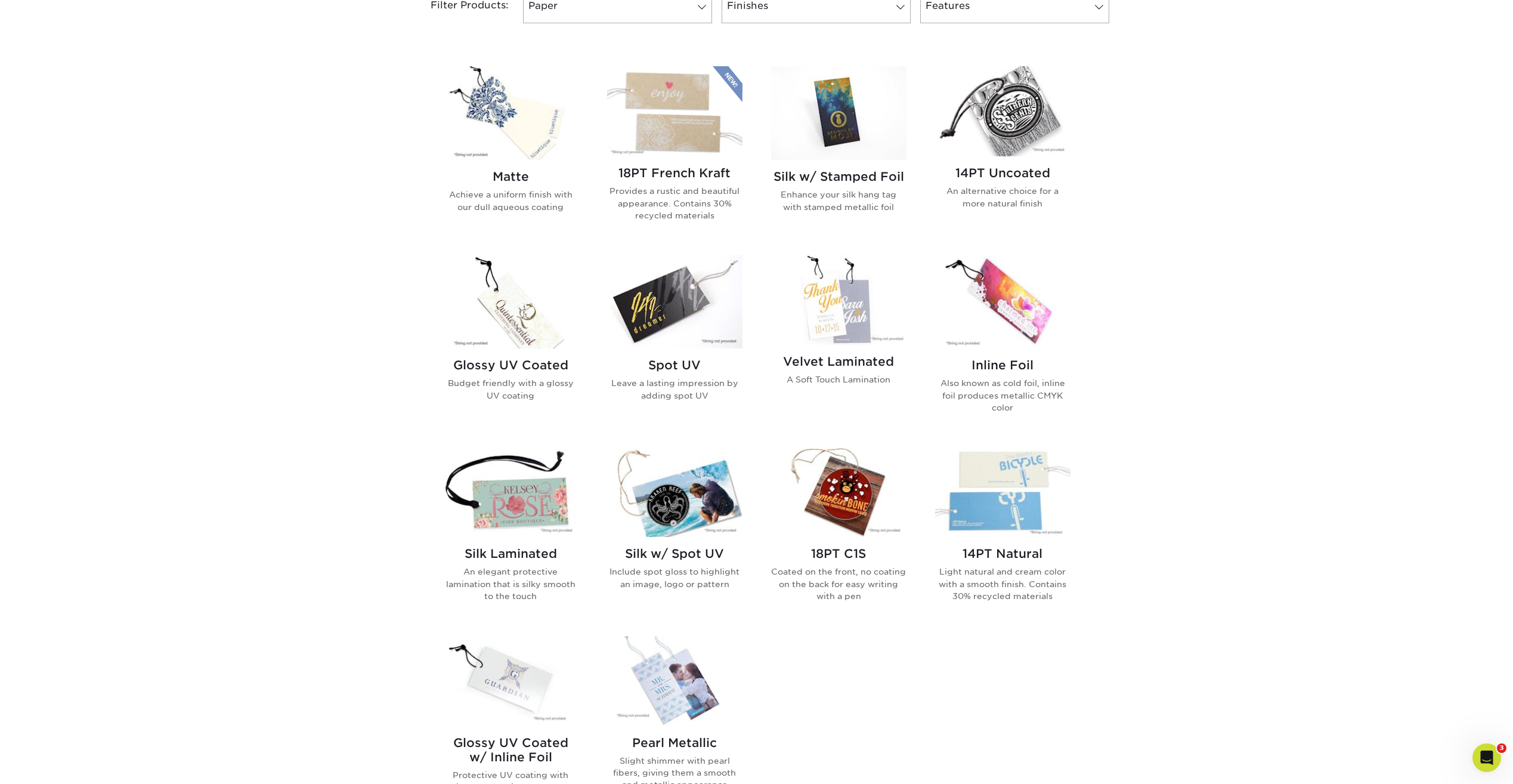
click at [671, 316] on img at bounding box center [675, 301] width 136 height 93
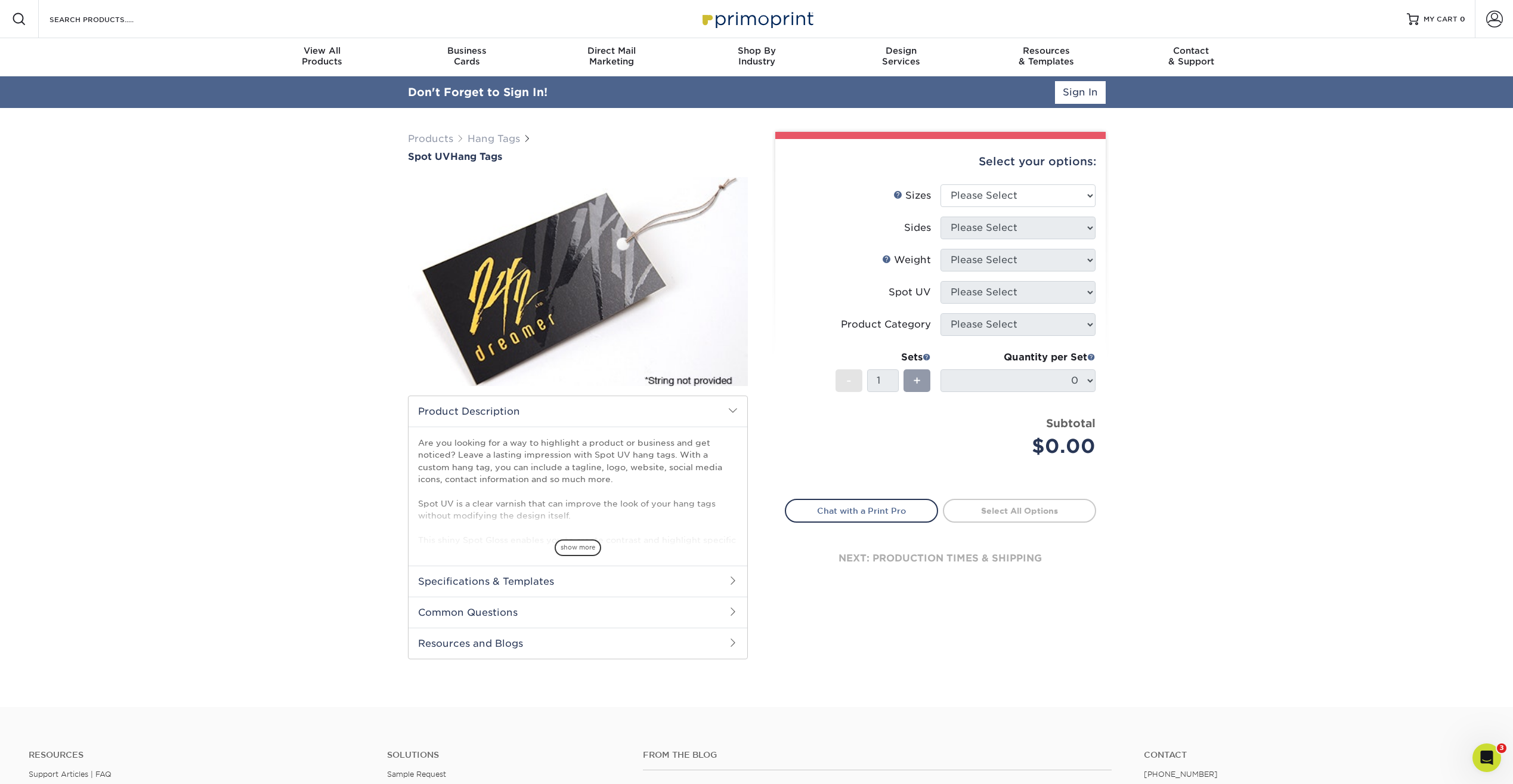
click at [984, 156] on div "Select your options:" at bounding box center [940, 161] width 312 height 46
click at [993, 209] on li "Sizes Help Sizes Please Select 1.5" x 3.5" 1.75" x 3.5" 2" x 2" 2" x 3.5" 2" x …" at bounding box center [940, 201] width 311 height 32
click at [993, 200] on select "Please Select 1.5" x 3.5" 1.75" x 3.5" 2" x 2" 2" x 3.5" 2" x 4" 2" x 6" 2.5" x…" at bounding box center [1018, 196] width 155 height 22
select select "3.50x3.50"
click at [940, 185] on select "Please Select 1.5" x 3.5" 1.75" x 3.5" 2" x 2" 2" x 3.5" 2" x 4" 2" x 6" 2.5" x…" at bounding box center [1018, 196] width 155 height 22
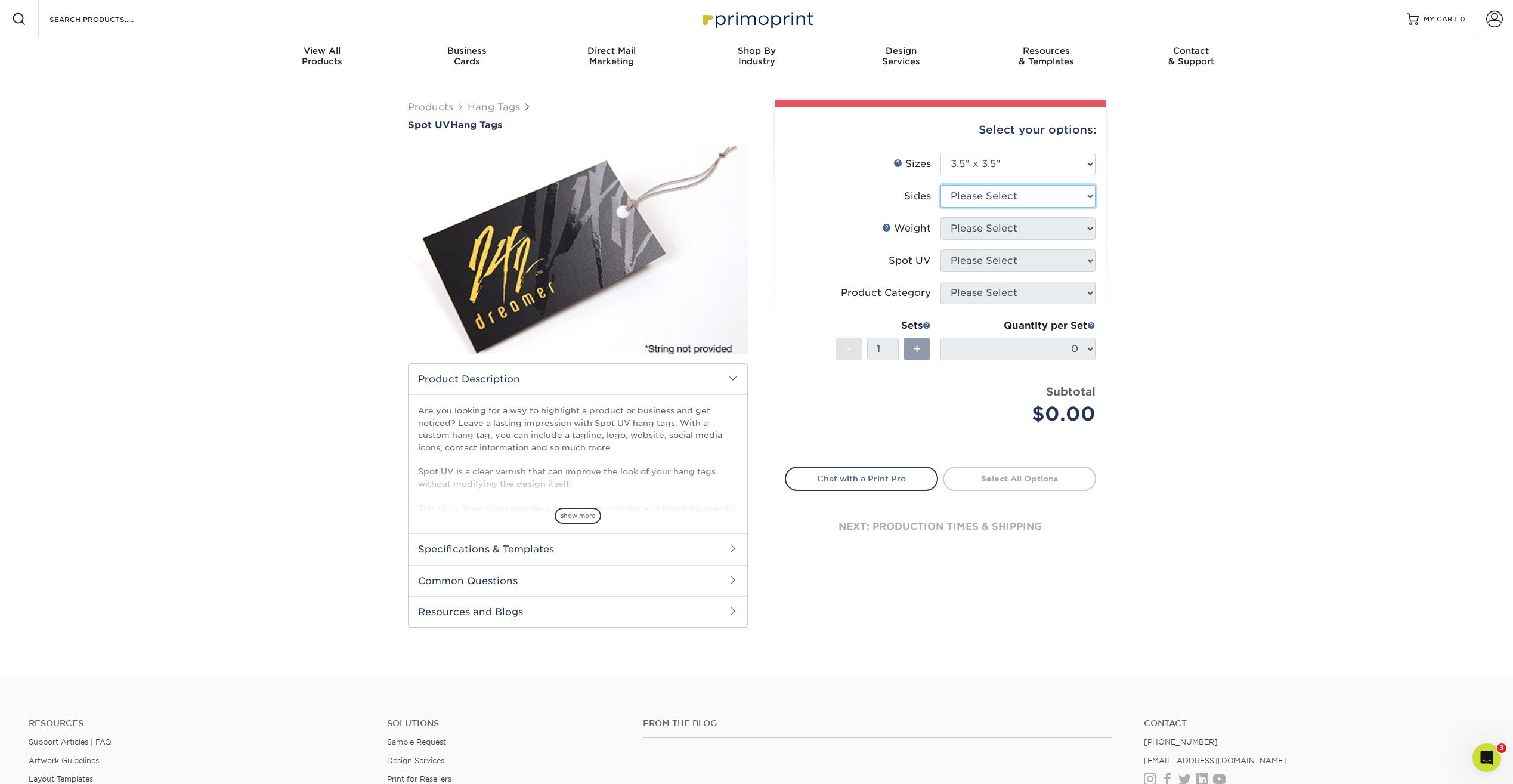
click at [993, 196] on select "Please Select Print Both Sides Print Front Only" at bounding box center [1018, 196] width 155 height 22
select select "13abbda7-1d64-4f25-8bb2-c179b224825d"
click at [940, 185] on select "Please Select Print Both Sides Print Front Only" at bounding box center [1018, 196] width 155 height 22
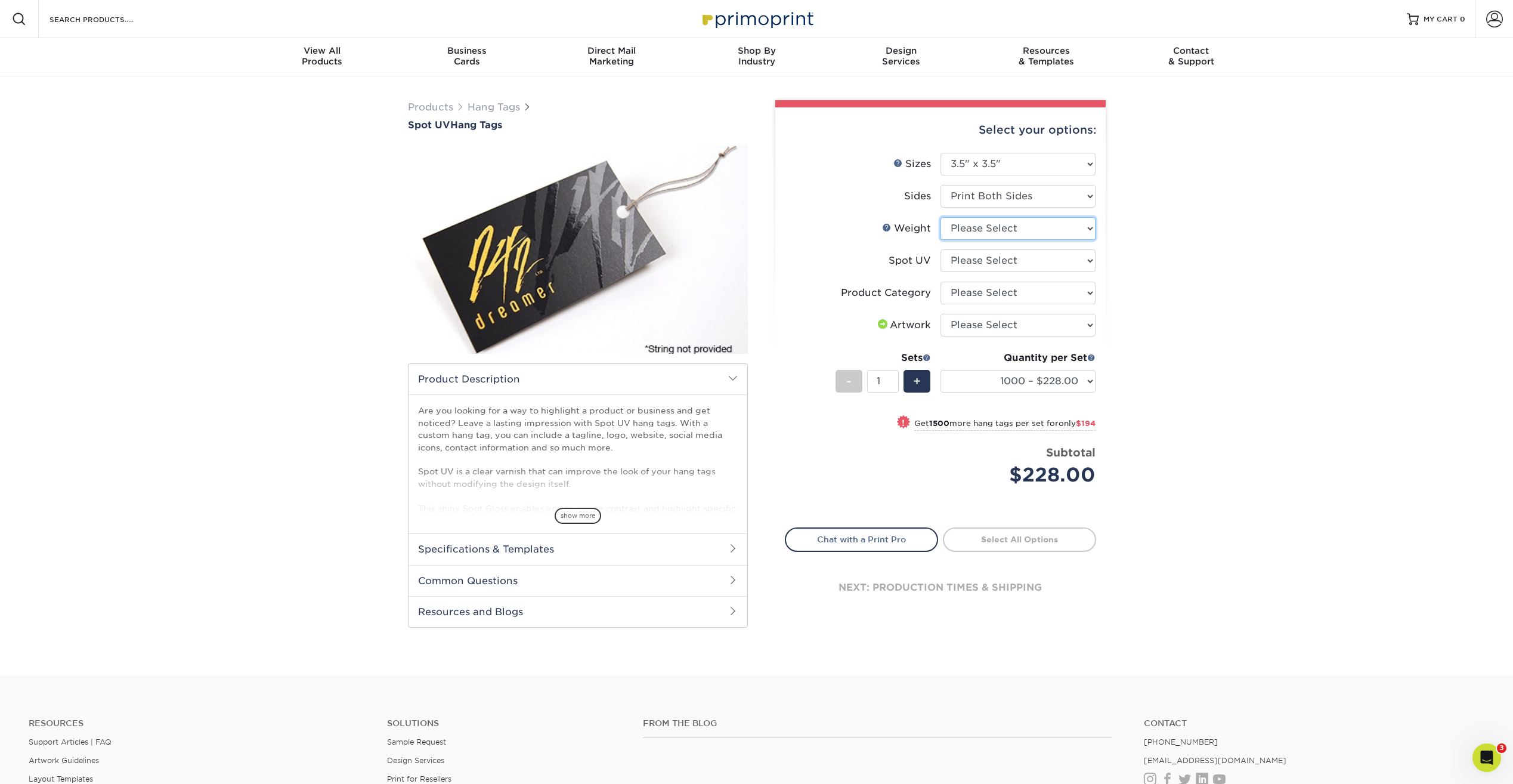
click at [1021, 231] on select "Please Select 16PT" at bounding box center [1018, 228] width 155 height 22
select select "16PT"
click at [940, 217] on select "Please Select 16PT" at bounding box center [1018, 228] width 155 height 22
click at [1047, 265] on select "Please Select Front Only" at bounding box center [1018, 260] width 155 height 22
select select "1"
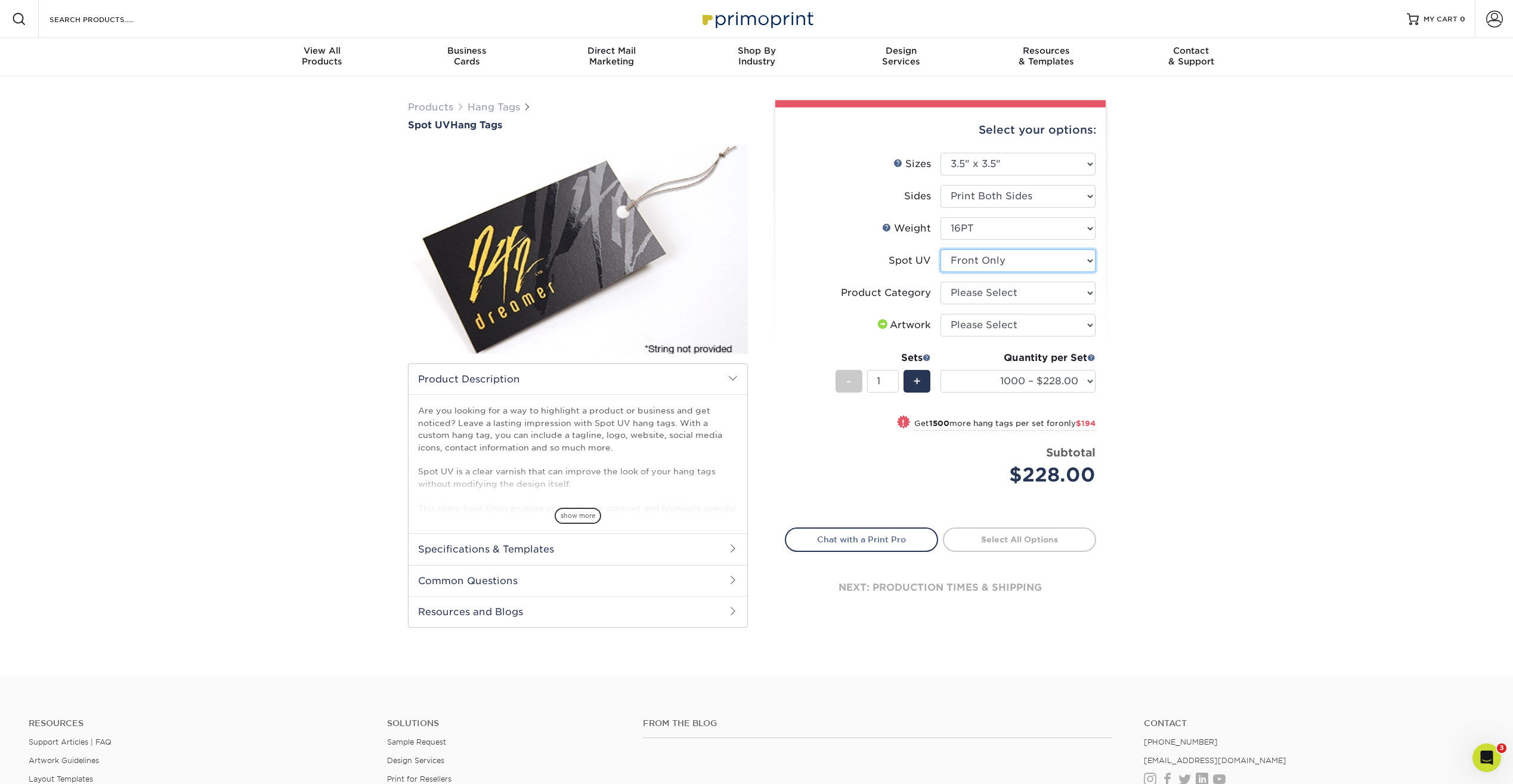
click at [940, 249] on select "Please Select Front Only" at bounding box center [1018, 260] width 155 height 22
click at [1022, 289] on select "Please Select Hang Tags" at bounding box center [1018, 292] width 155 height 22
select select "428aa75b-4ae7-4398-9e0a-74f4b33909ed"
click at [940, 281] on select "Please Select Hang Tags" at bounding box center [1018, 292] width 155 height 22
click at [1010, 322] on select "Please Select I will upload files I need a design - $75" at bounding box center [1018, 324] width 155 height 22
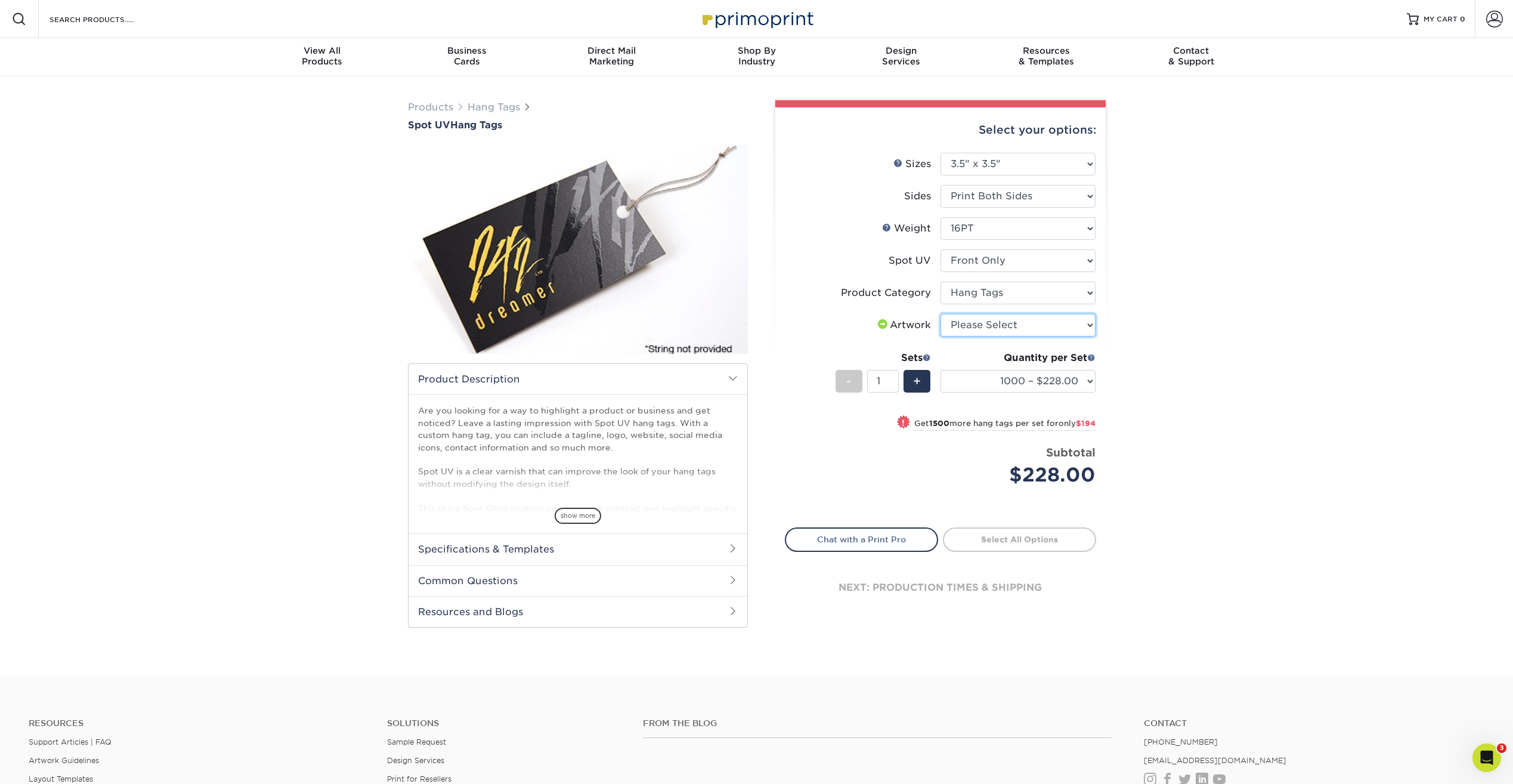
select select "upload"
click at [940, 313] on select "Please Select I will upload files I need a design - $75" at bounding box center [1018, 324] width 155 height 22
click at [592, 511] on span "show more" at bounding box center [578, 515] width 47 height 16
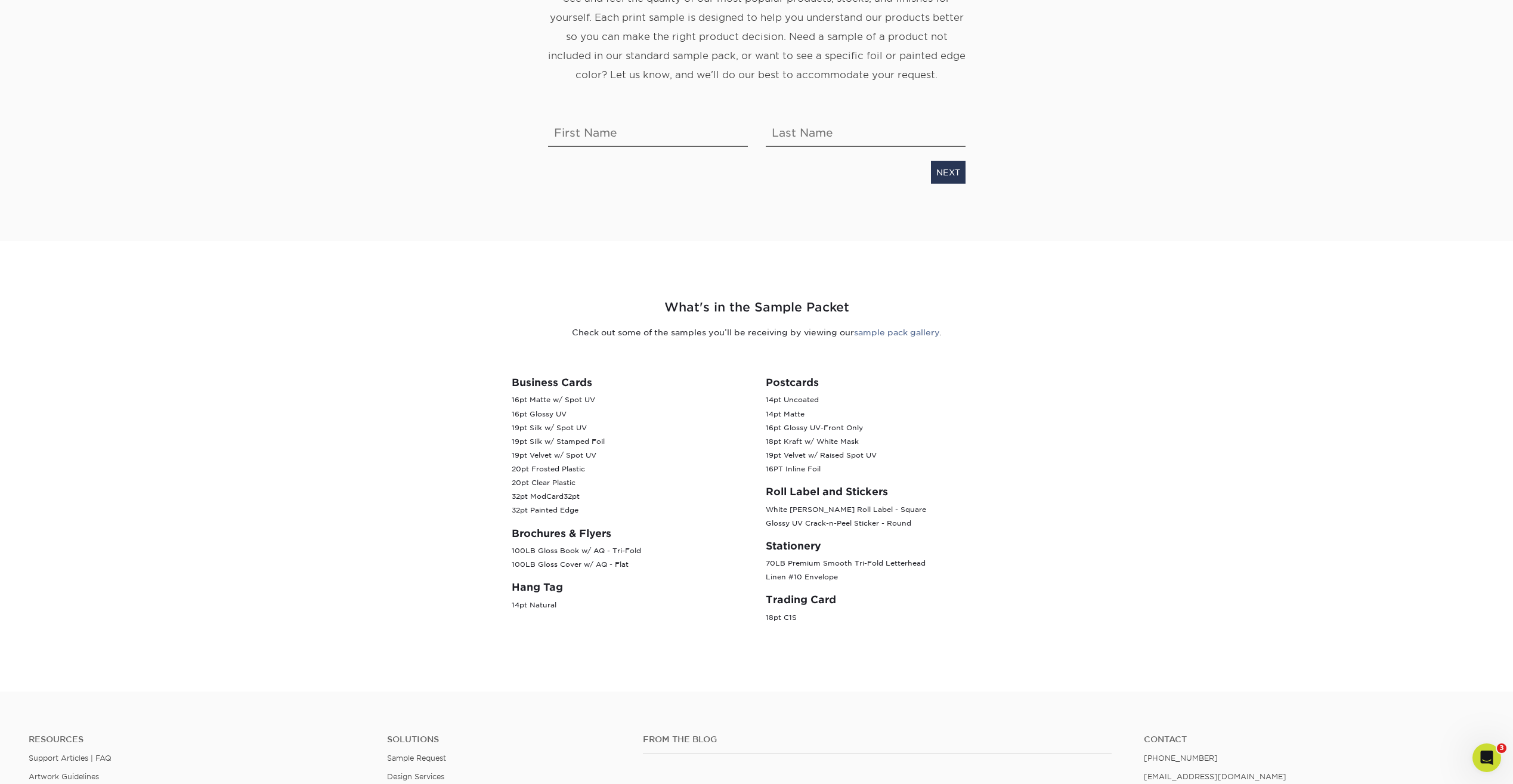
scroll to position [239, 0]
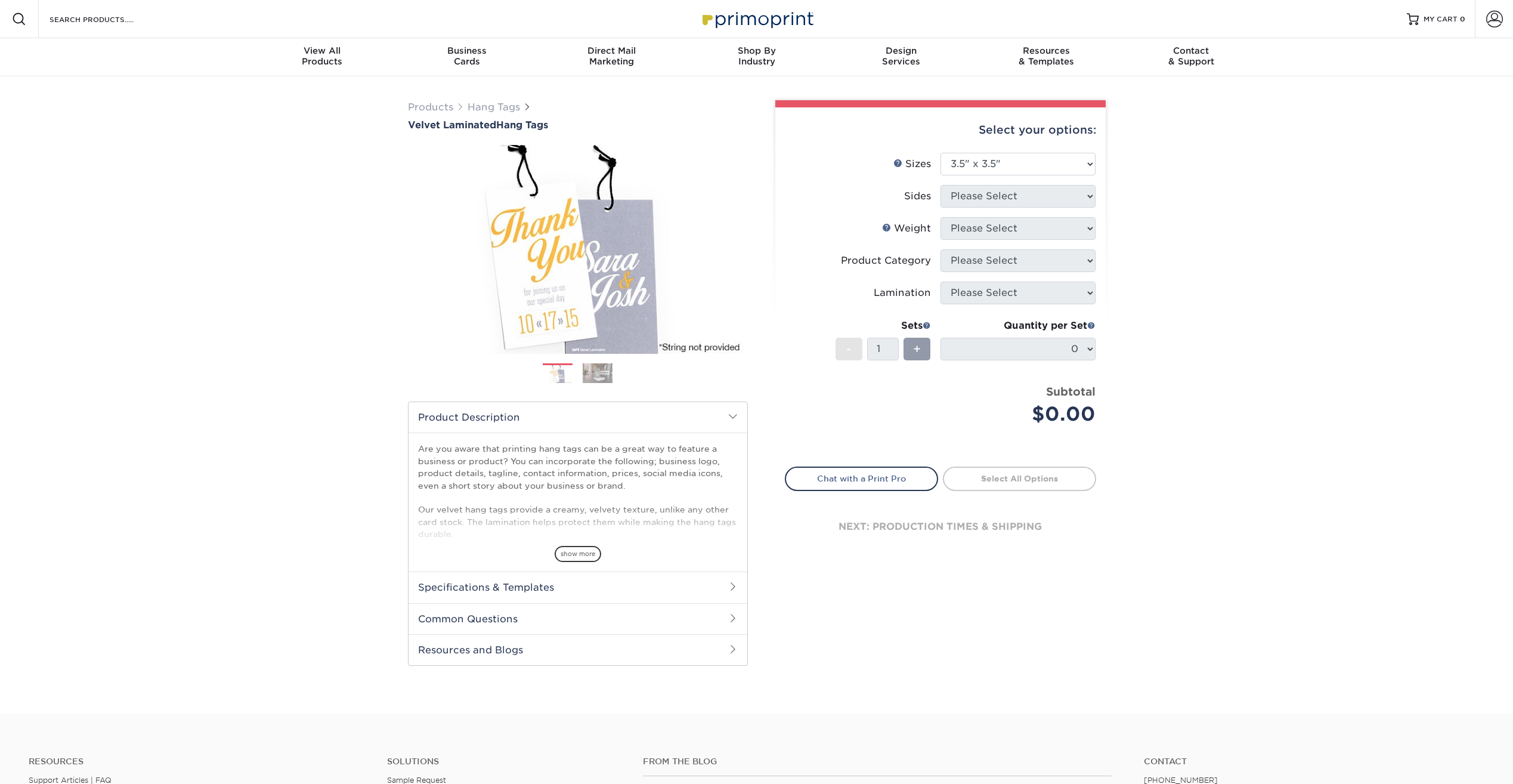
select select "3.50x3.50"
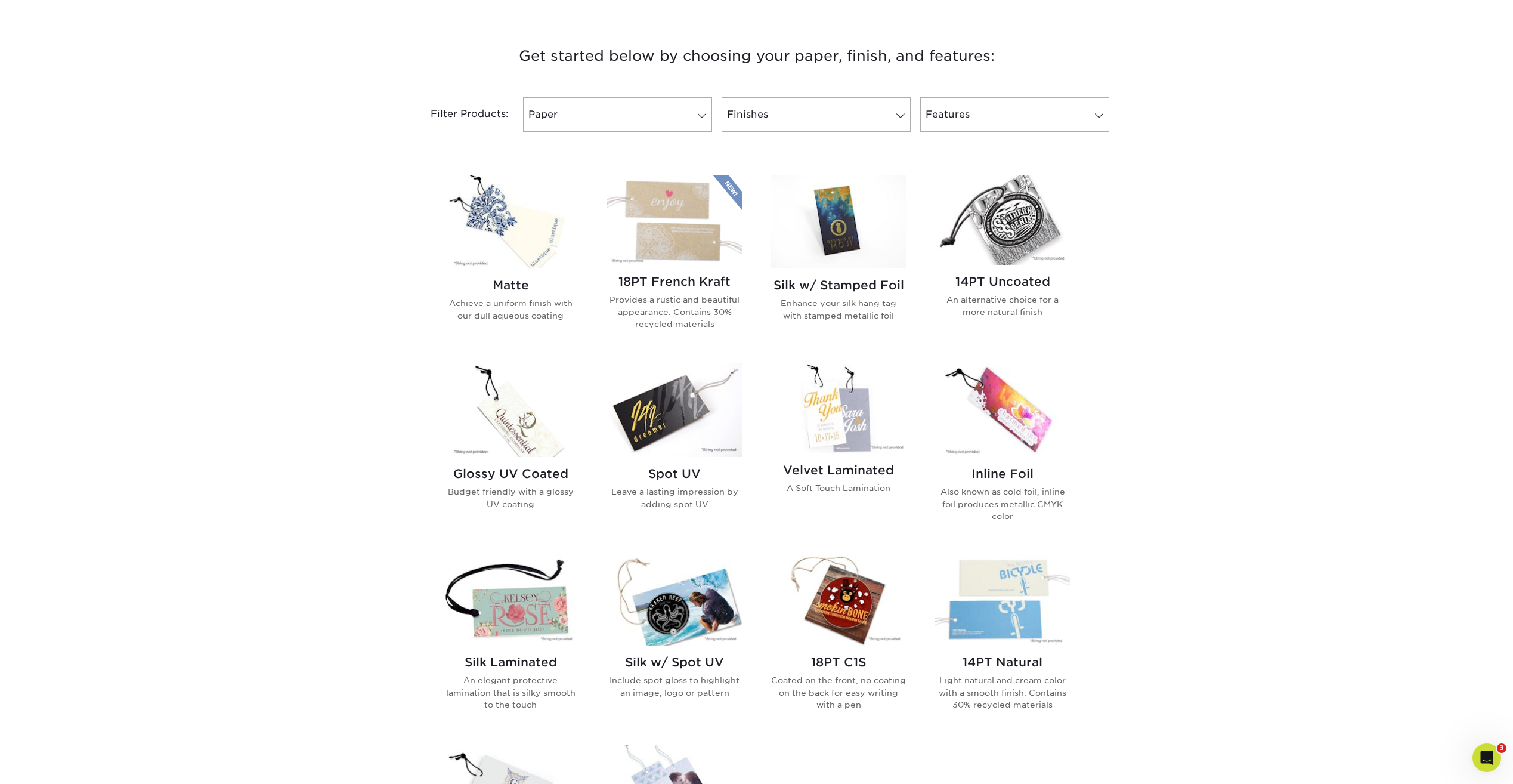
scroll to position [417, 0]
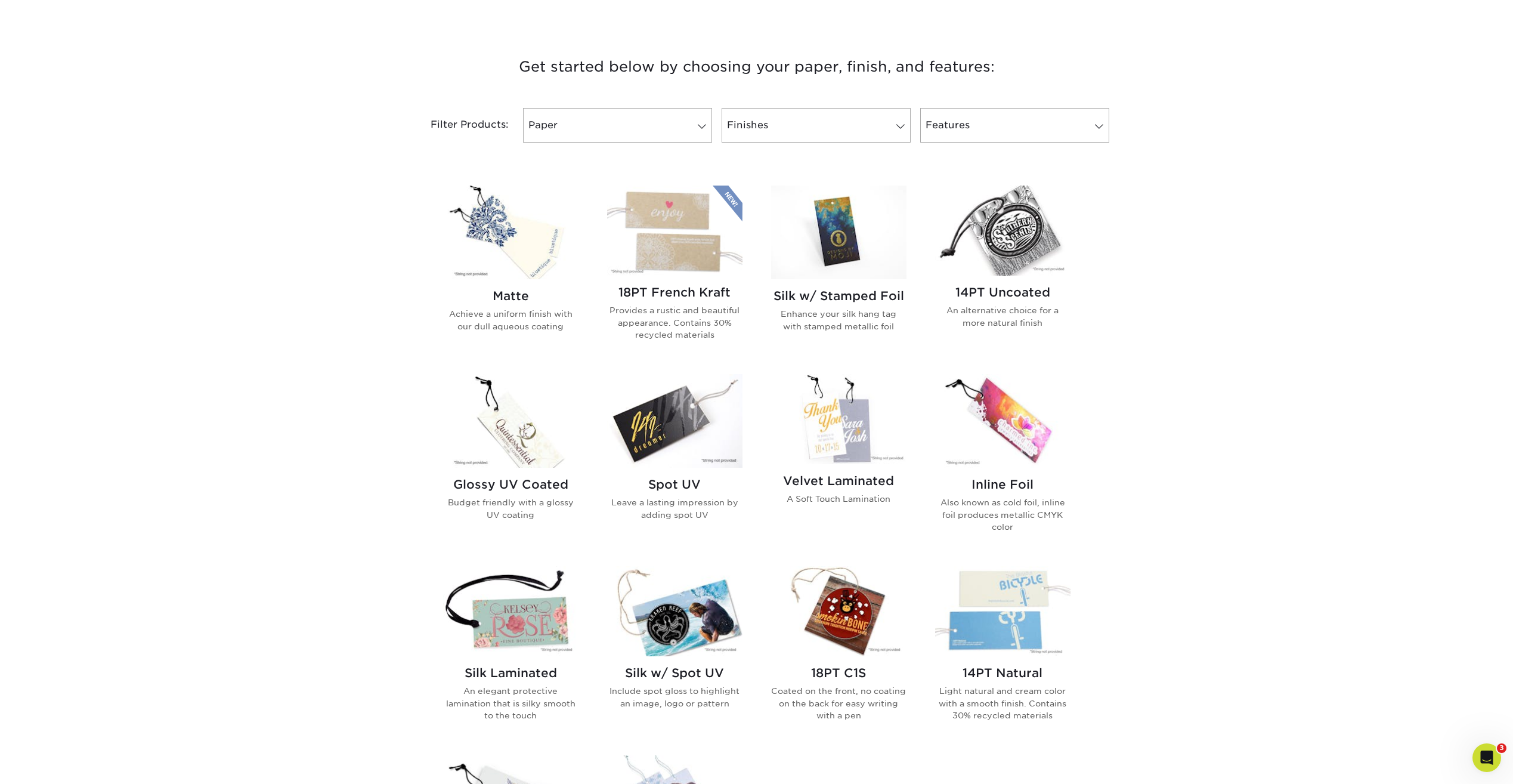
click at [842, 213] on img at bounding box center [839, 232] width 136 height 93
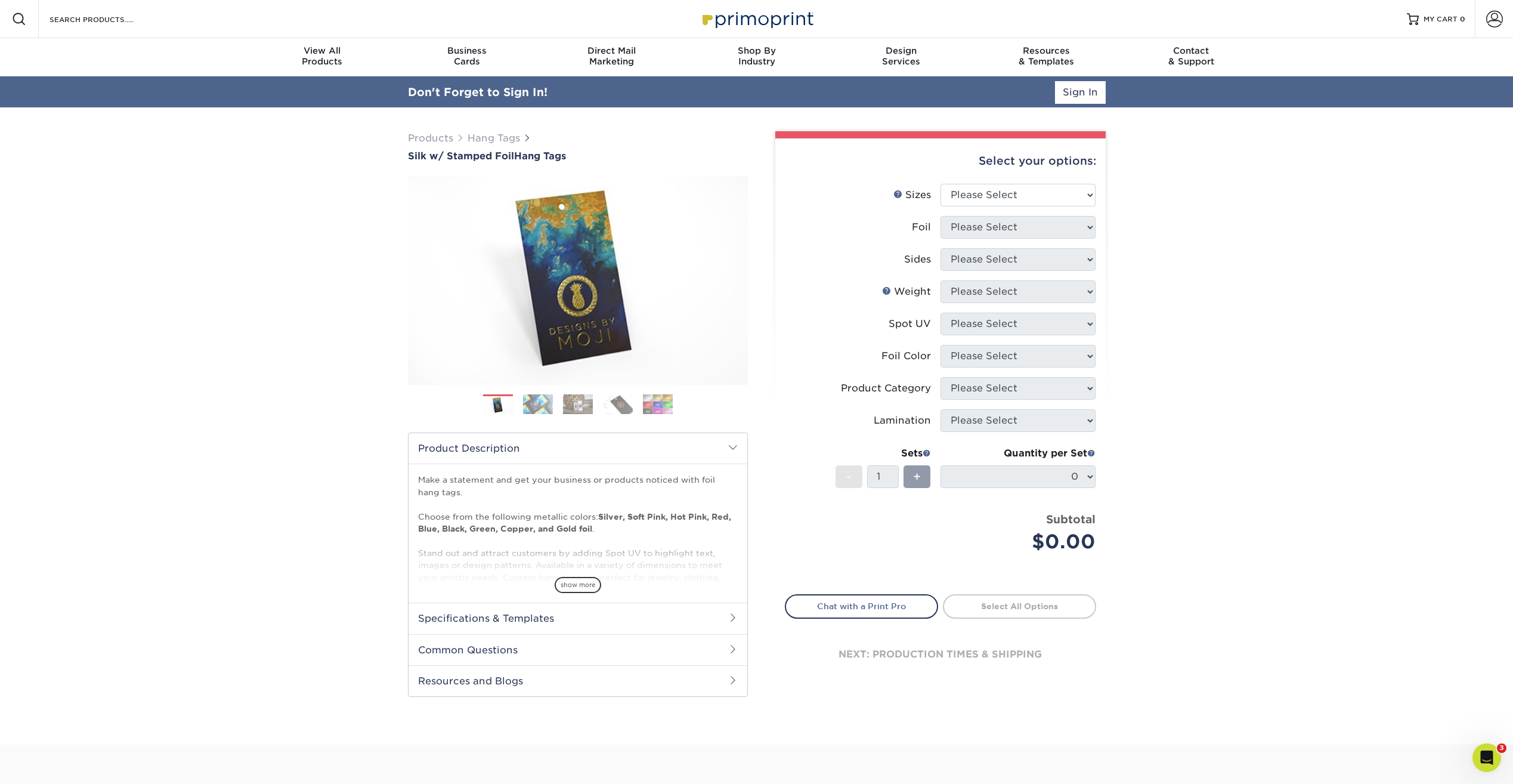
click at [985, 168] on div "Select your options:" at bounding box center [940, 161] width 312 height 46
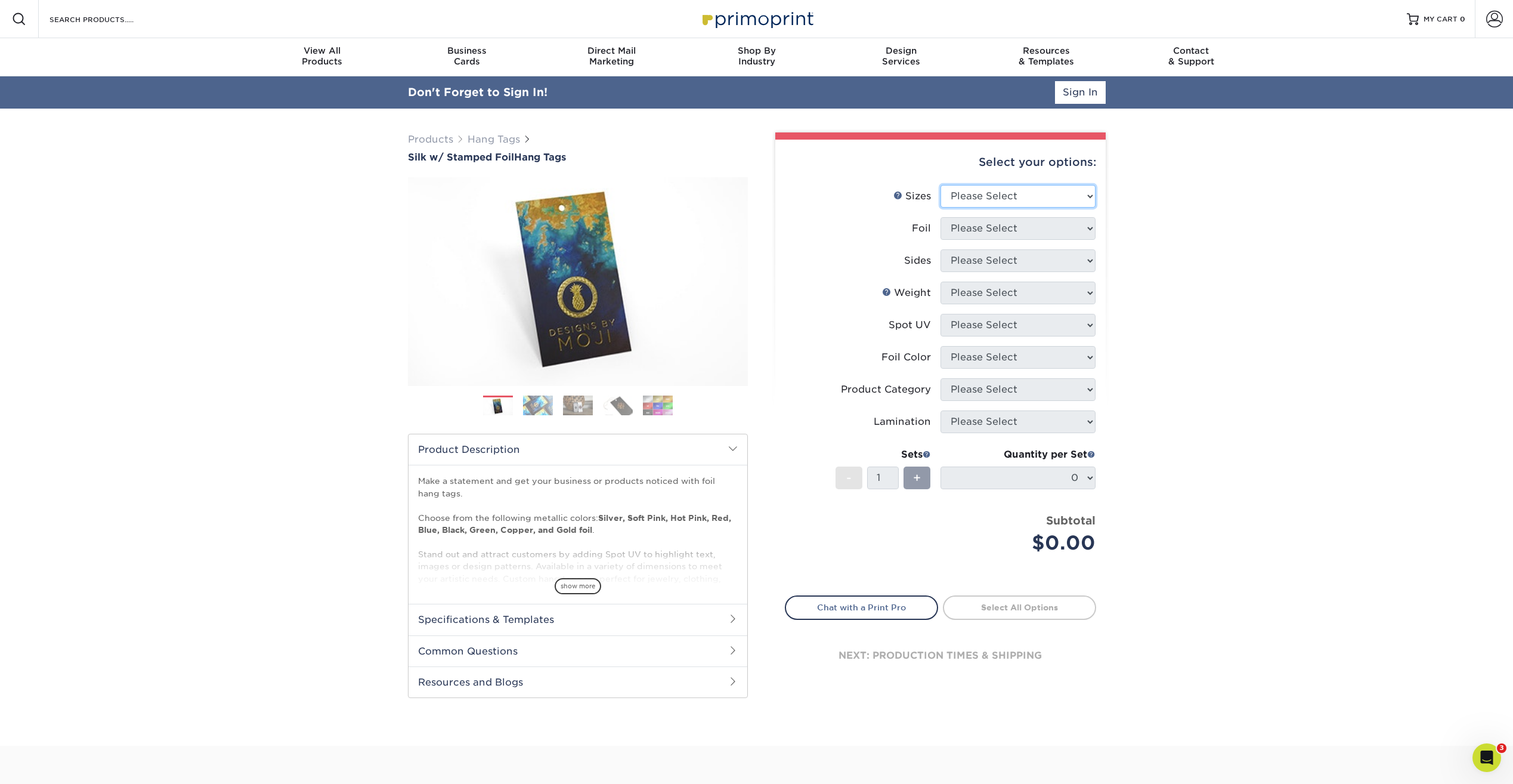
click at [995, 196] on select "Please Select 1.5" x 3.5" 1.75" x 3.5" 2" x 2" 2" x 3.5" 2" x 4" 2" x 6" 3" x 3…" at bounding box center [1018, 196] width 155 height 22
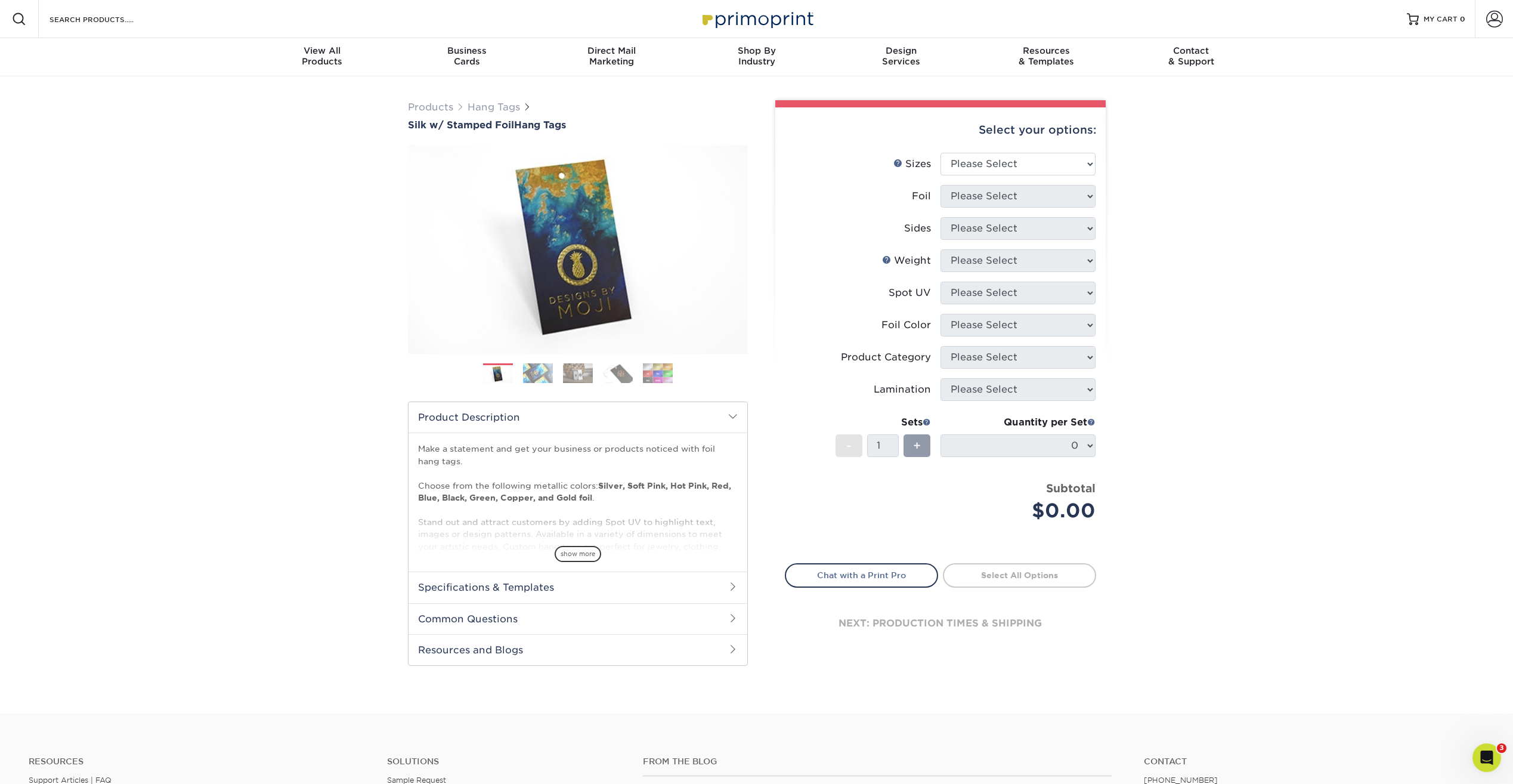
click at [1168, 235] on div "Products Hang Tags Silk w/ Stamped Foil Hang Tags Previous Next . /" at bounding box center [756, 395] width 1513 height 637
click at [582, 374] on img at bounding box center [577, 374] width 30 height 21
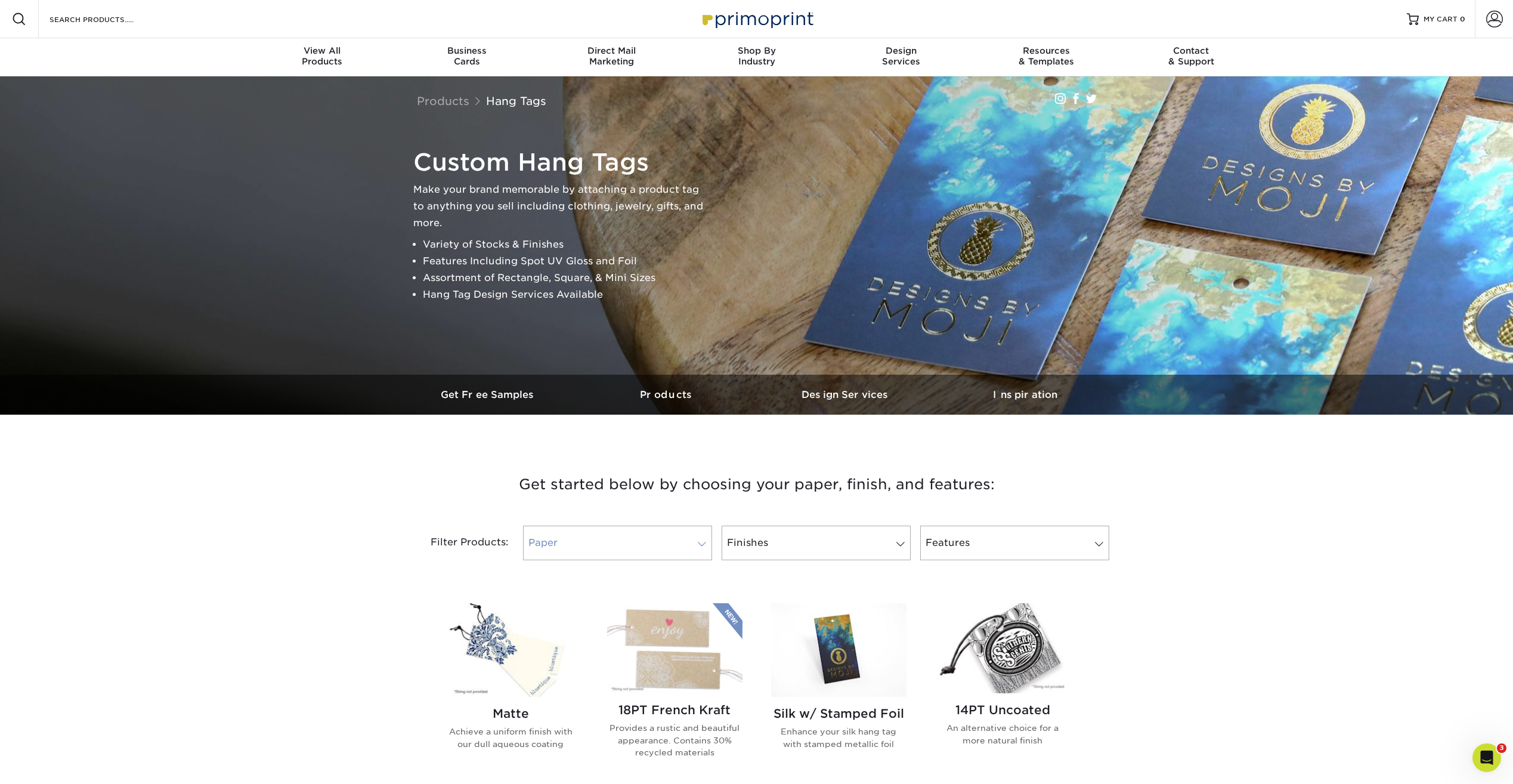
click at [632, 541] on link "Paper" at bounding box center [617, 542] width 189 height 35
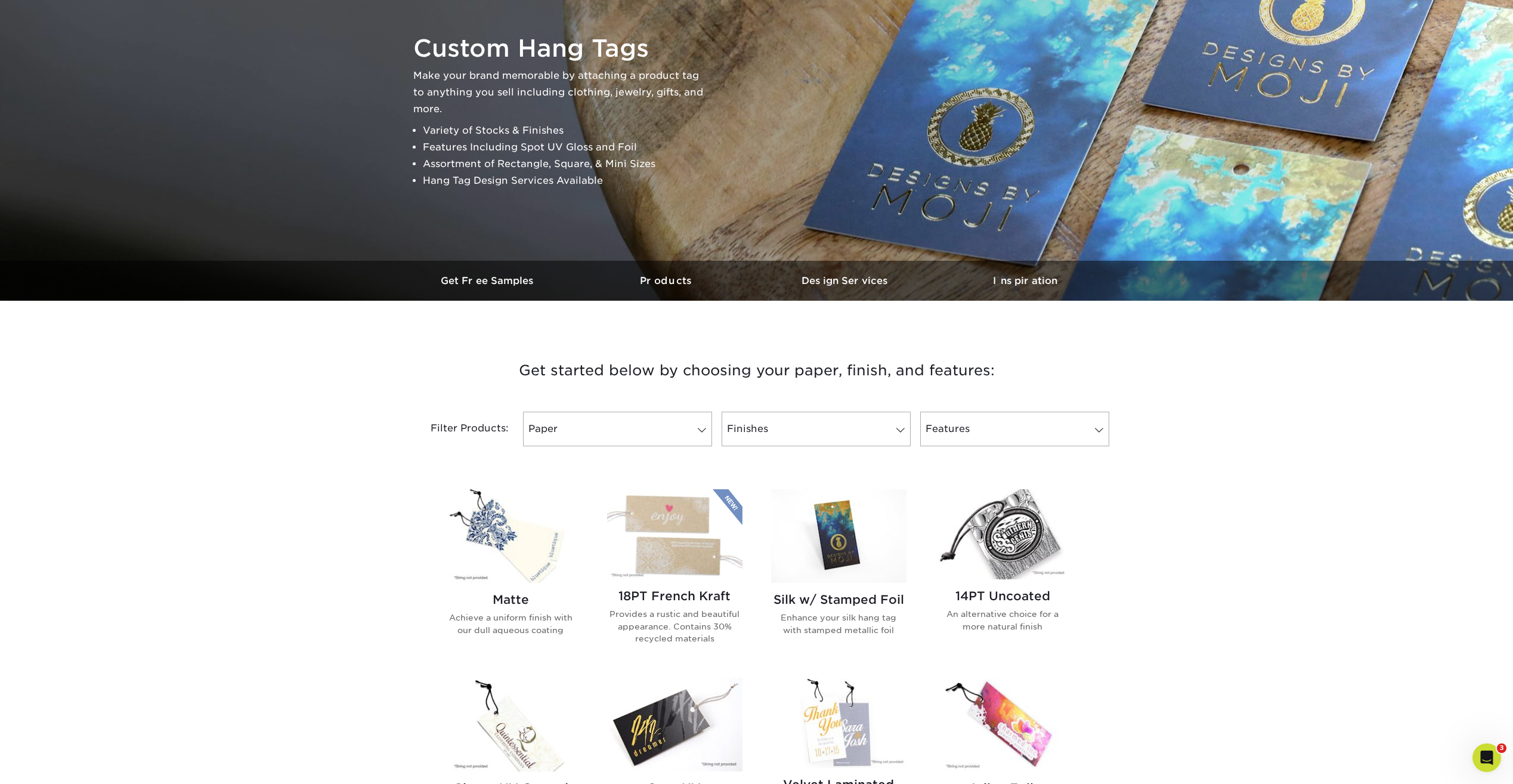
scroll to position [119, 0]
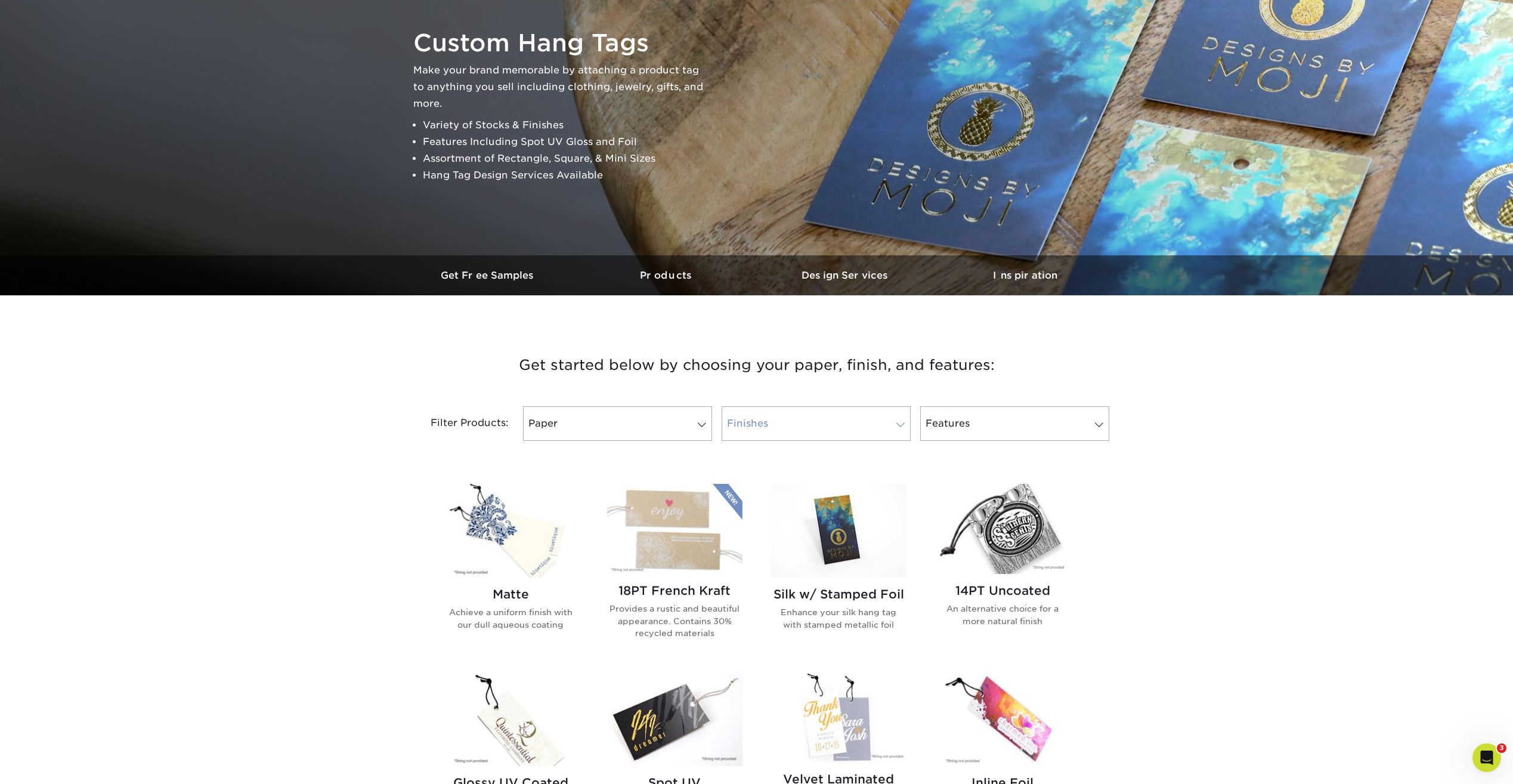
click at [748, 423] on link "Finishes" at bounding box center [816, 424] width 189 height 35
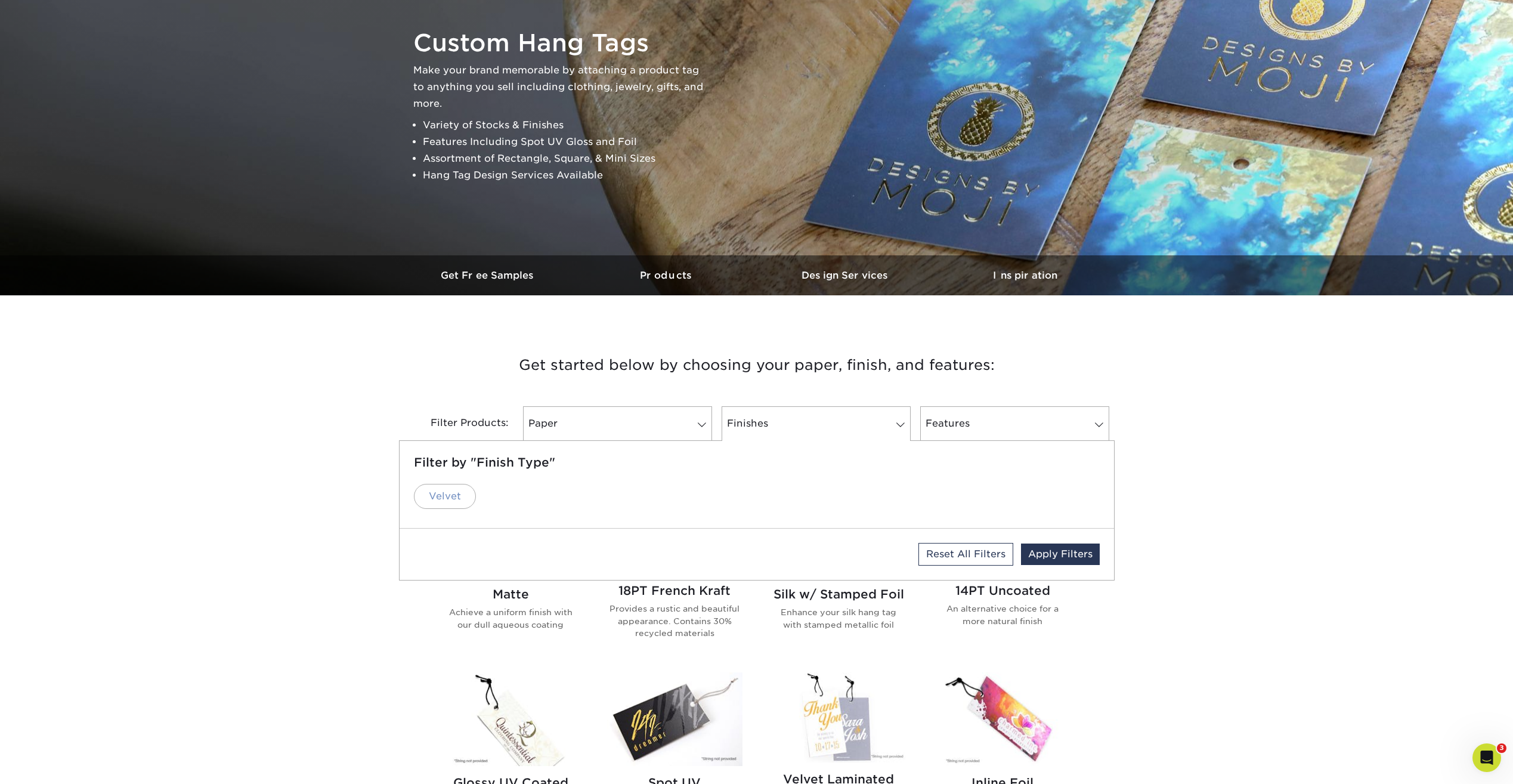
click at [437, 494] on link "Velvet" at bounding box center [445, 496] width 62 height 25
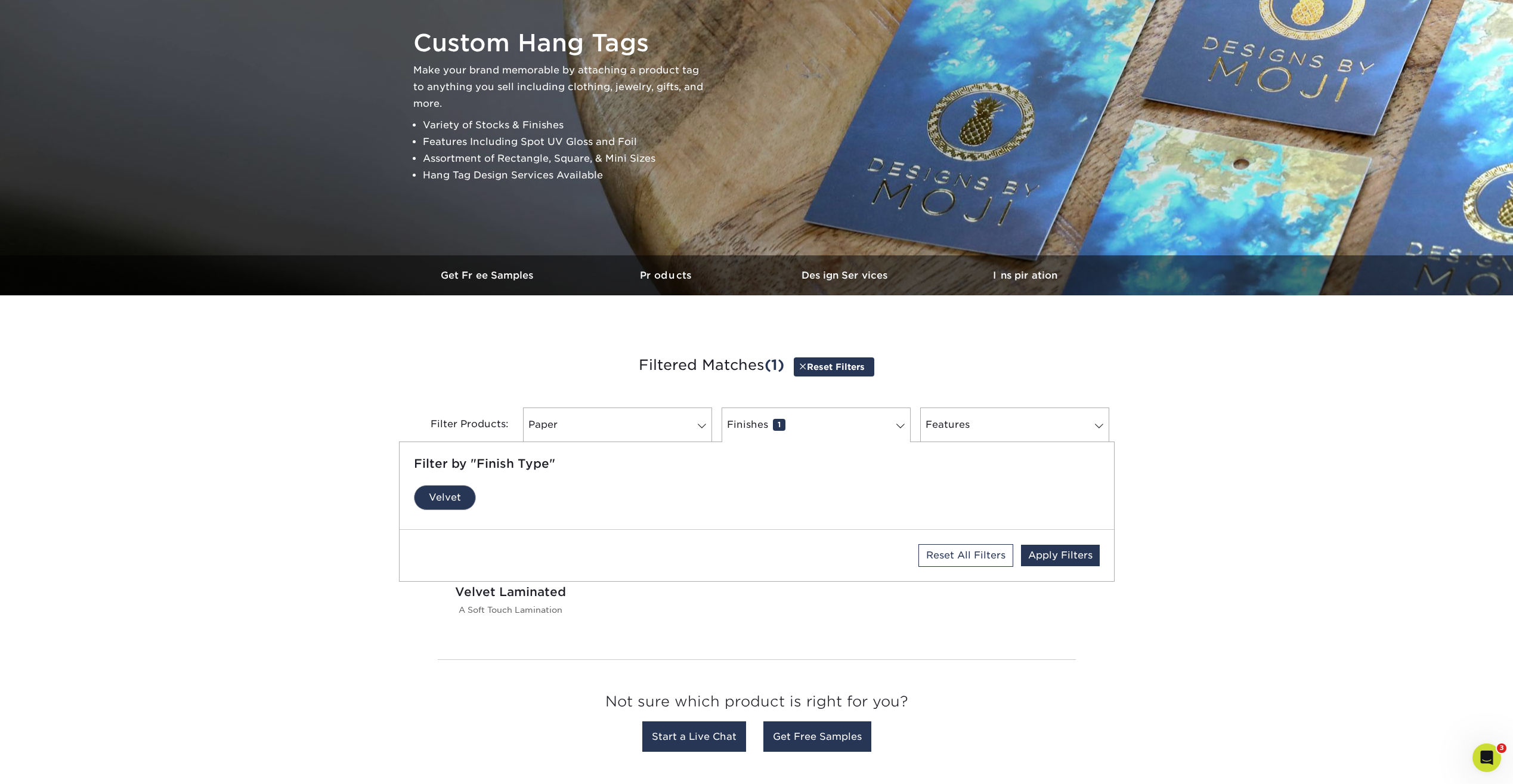
click at [1336, 628] on div "Get started below by choosing your paper, finish, and features: Filtered Matche…" at bounding box center [756, 555] width 1513 height 463
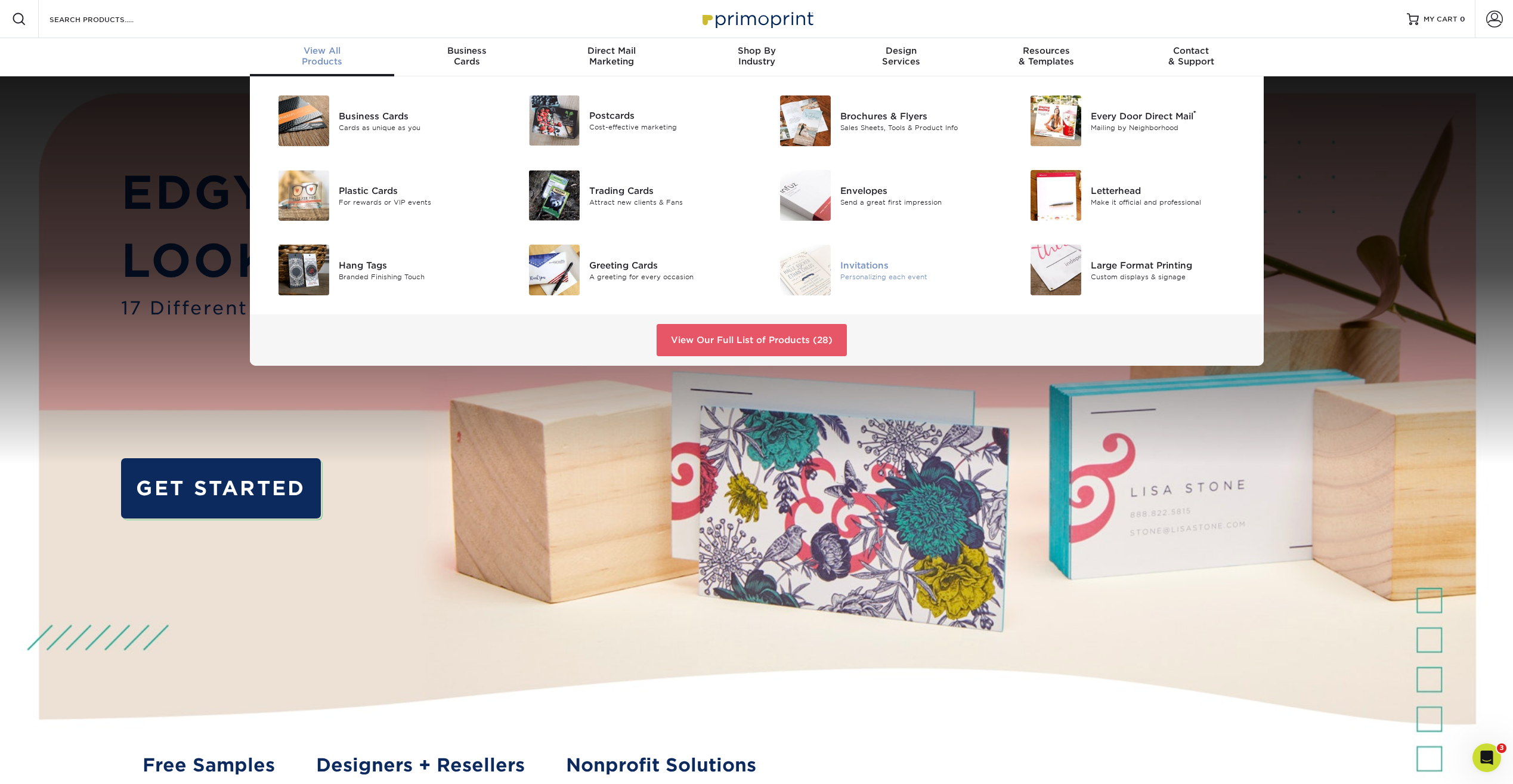
click at [799, 269] on img at bounding box center [806, 270] width 50 height 50
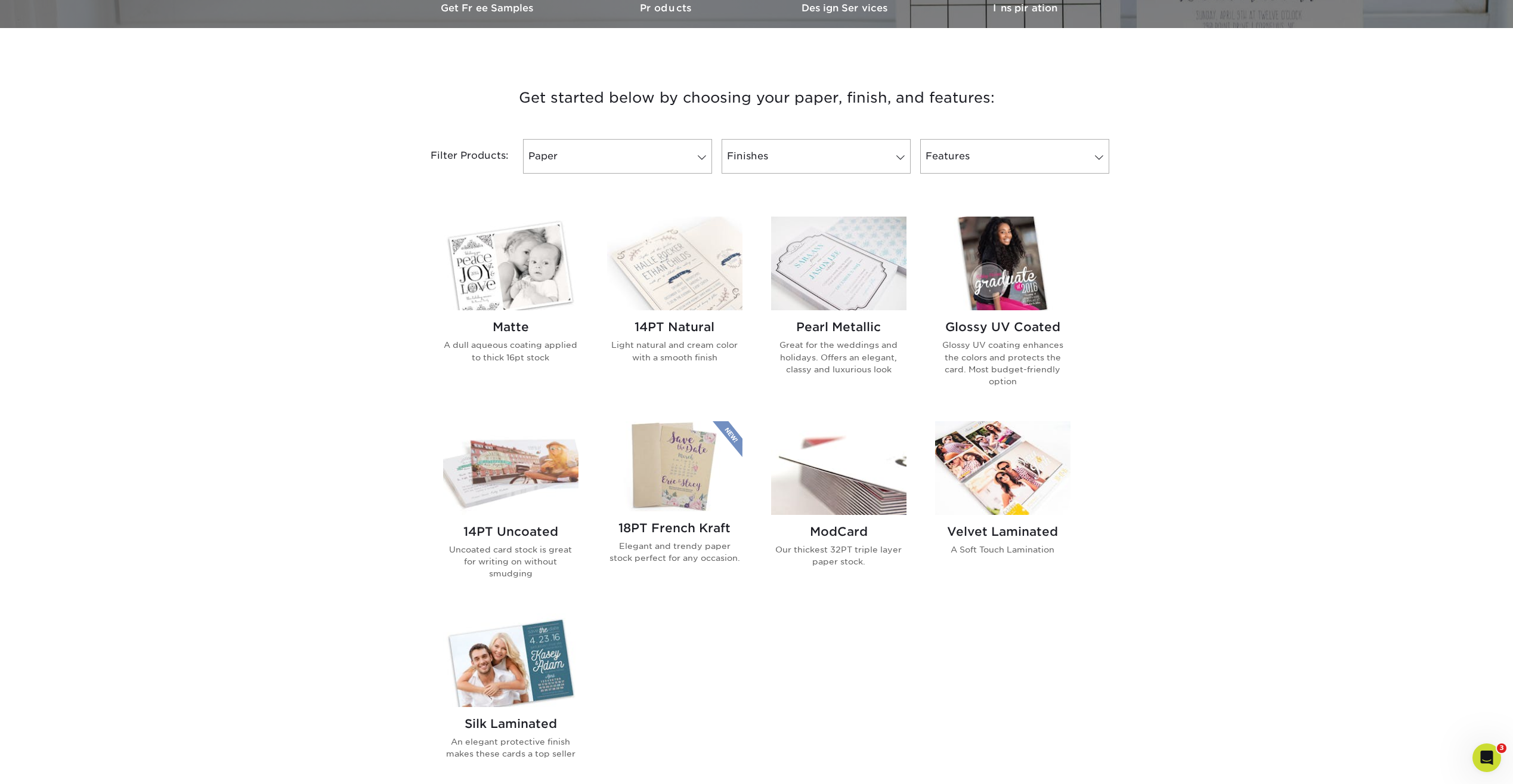
scroll to position [597, 0]
